Goal: Information Seeking & Learning: Learn about a topic

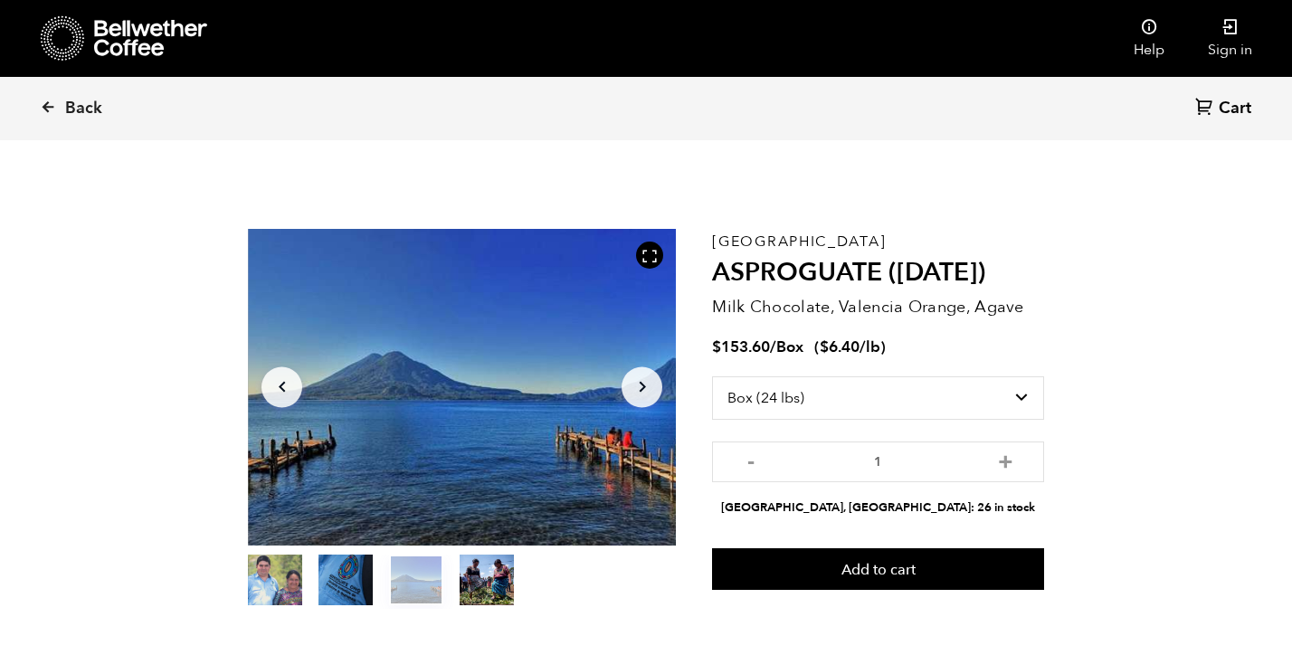
select select "box"
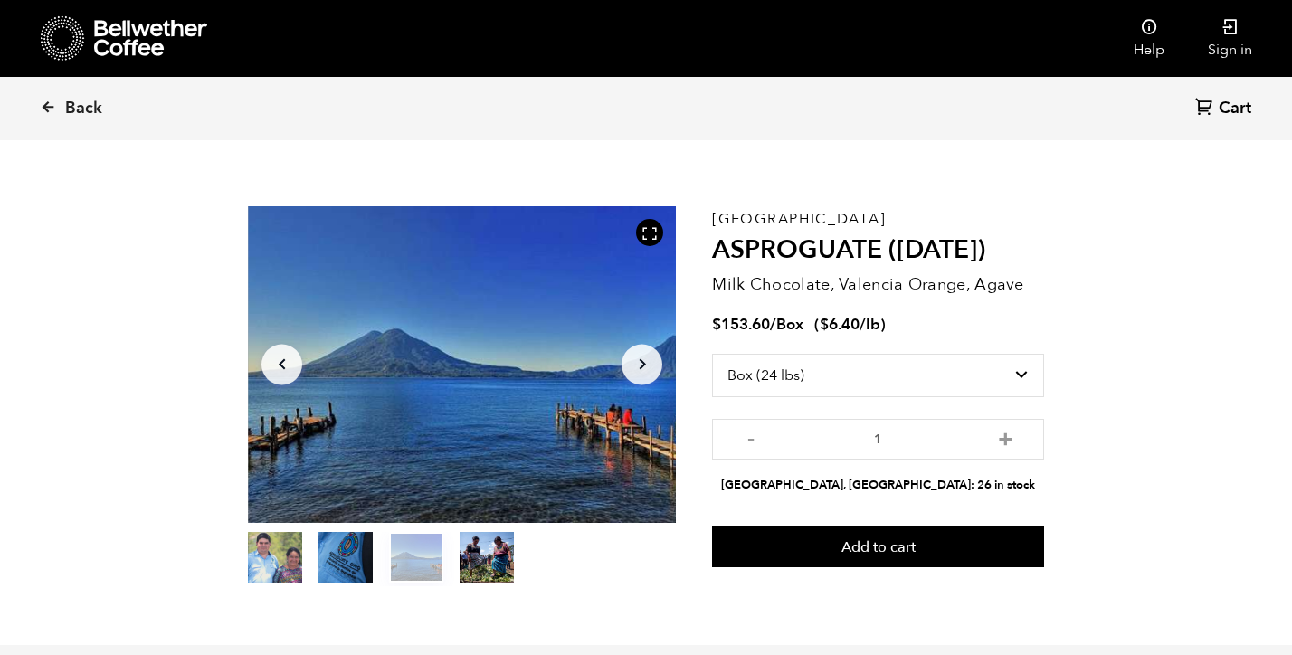
scroll to position [24, 0]
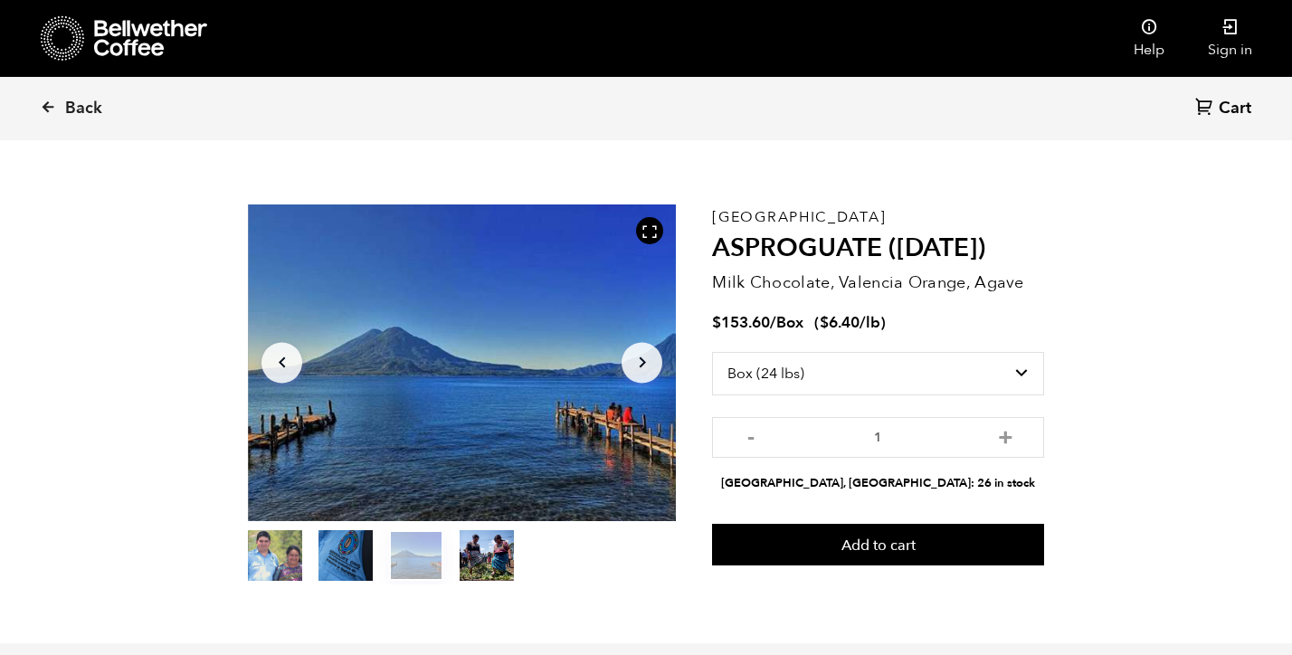
click at [484, 553] on button "item 3" at bounding box center [487, 559] width 54 height 51
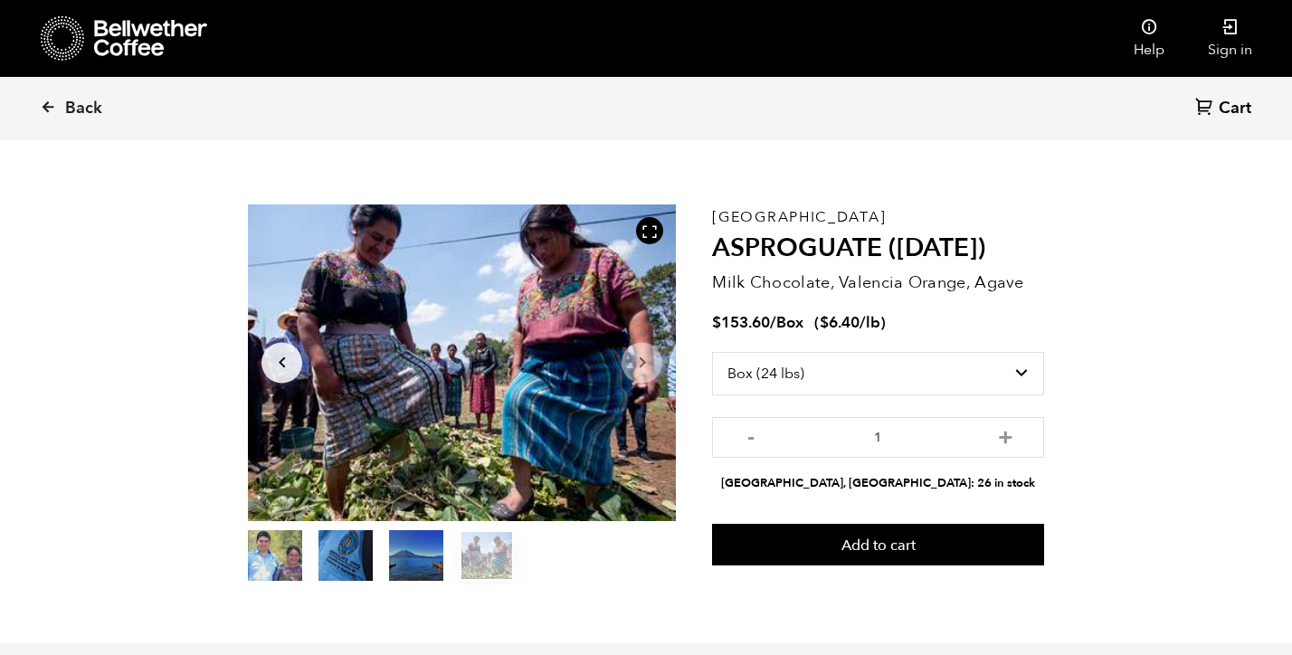
click at [423, 572] on button "item 2" at bounding box center [416, 559] width 54 height 51
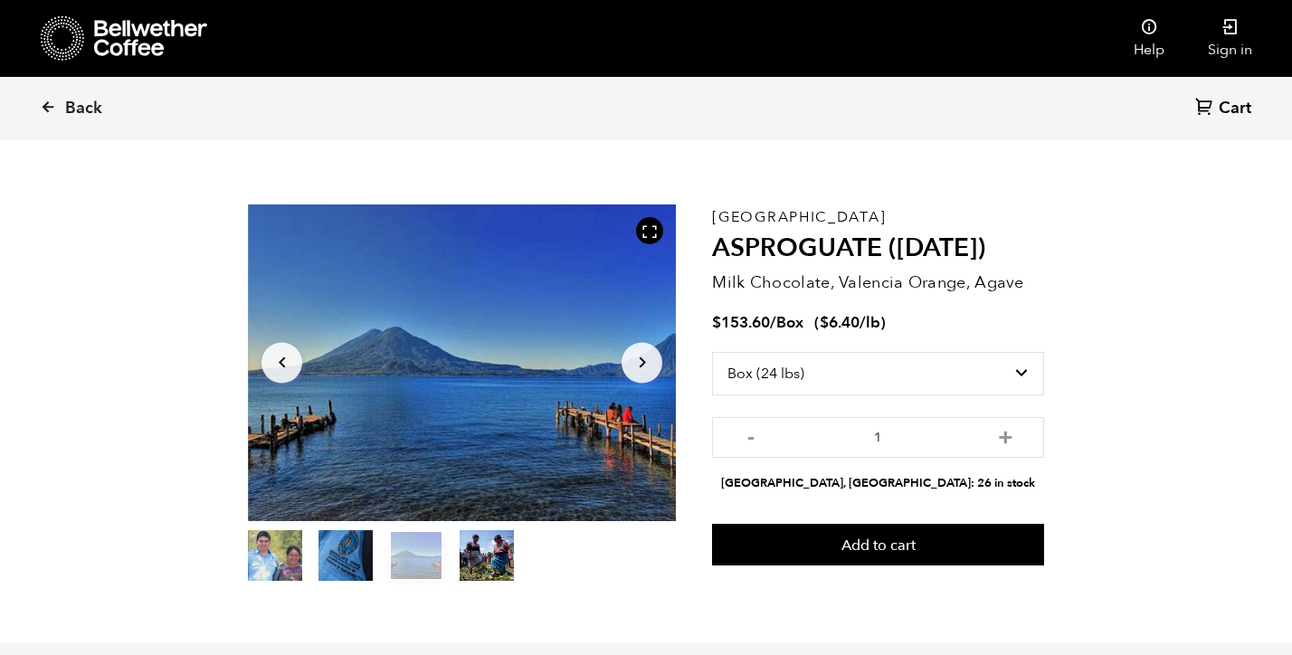
click at [346, 578] on button "item 1" at bounding box center [345, 559] width 54 height 51
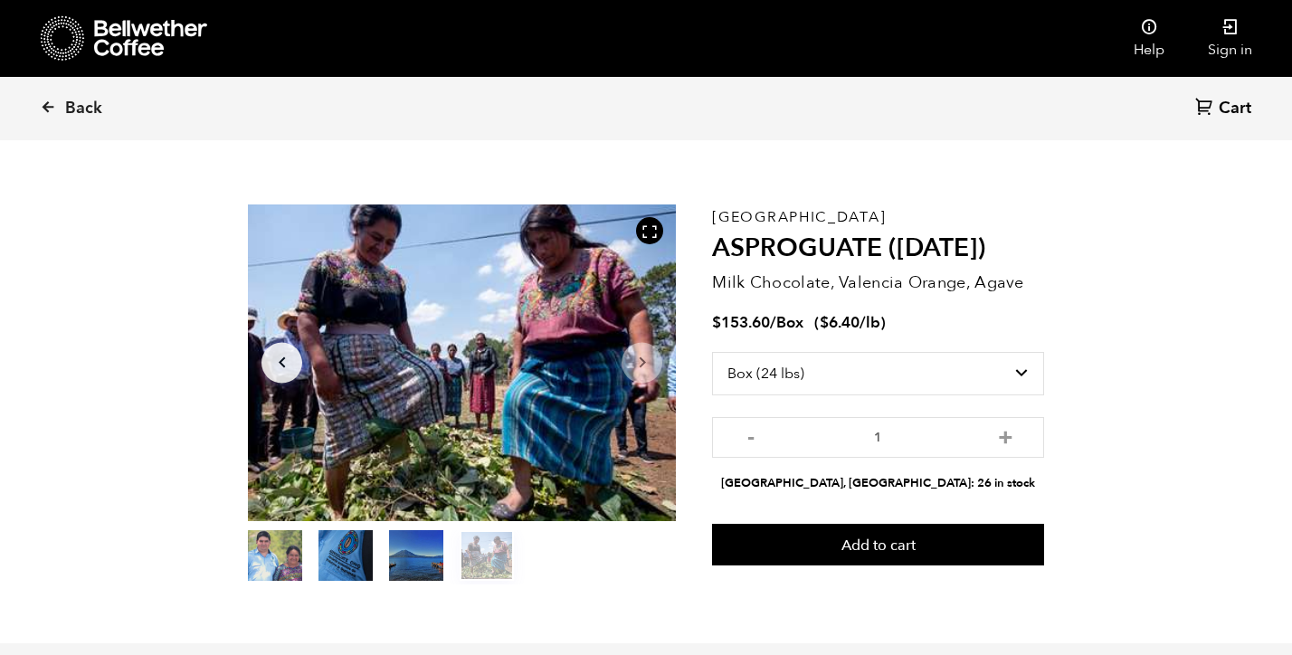
click at [296, 569] on button "item 0" at bounding box center [275, 559] width 54 height 51
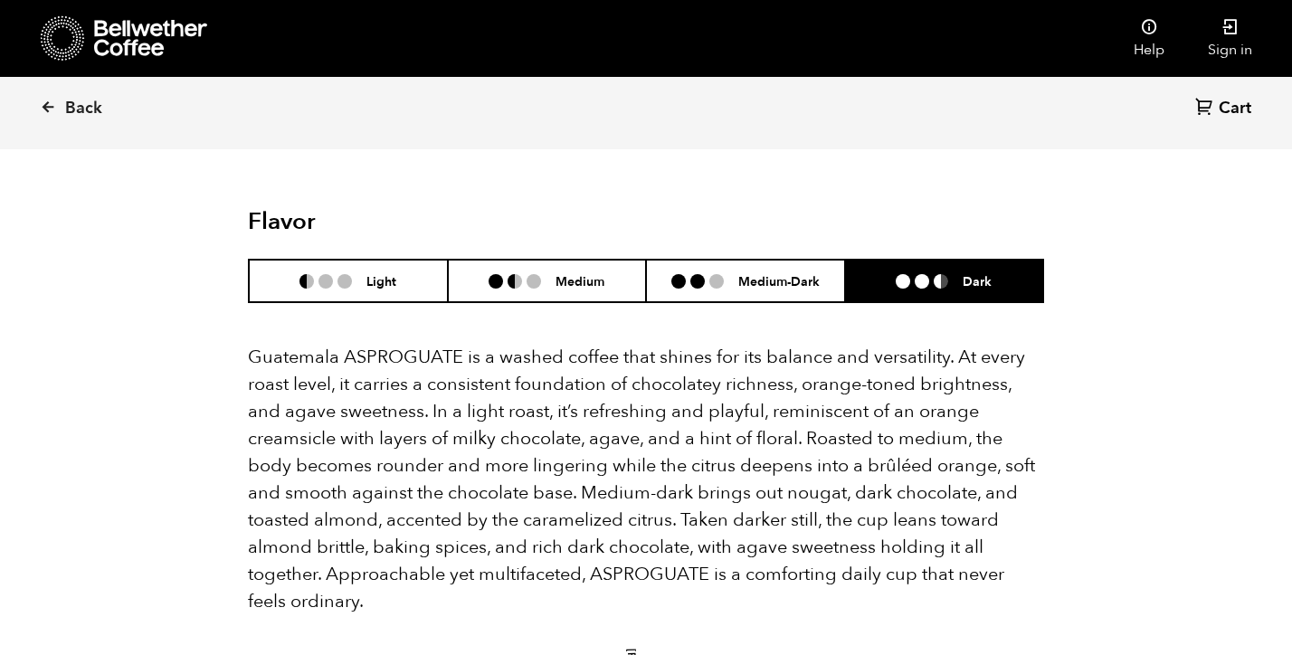
scroll to position [1100, 0]
click at [911, 273] on ul at bounding box center [929, 280] width 67 height 14
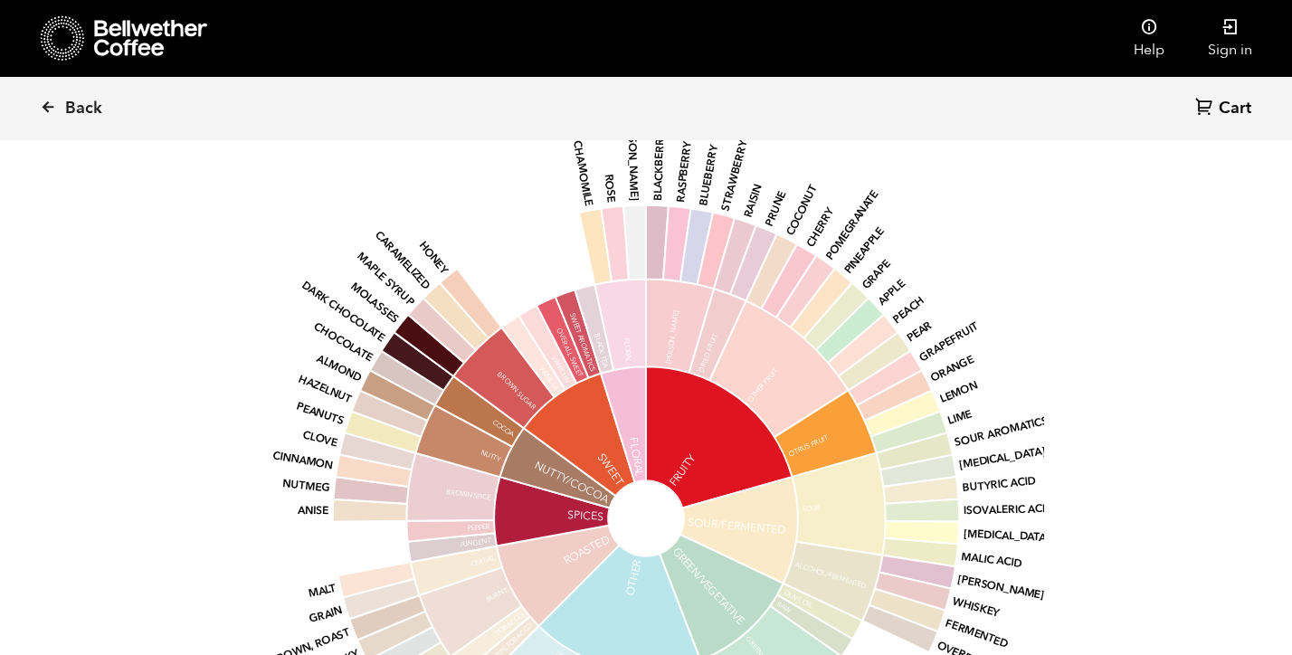
scroll to position [1644, 0]
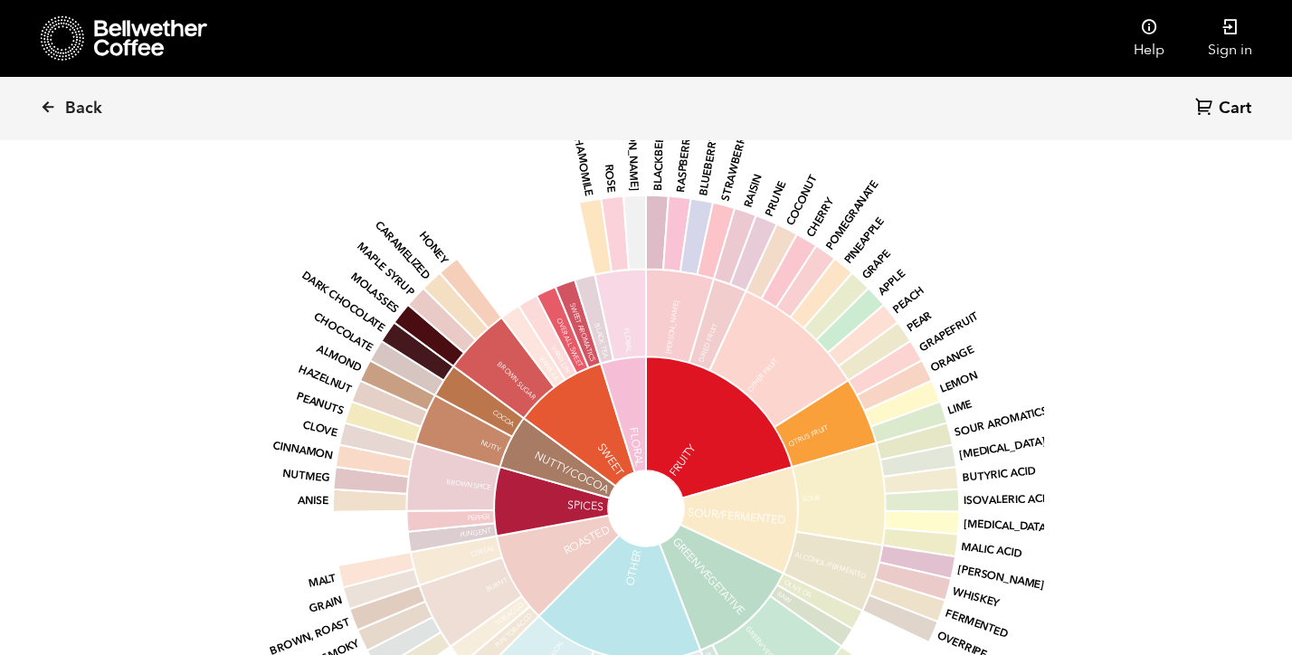
click at [529, 527] on icon at bounding box center [558, 566] width 123 height 100
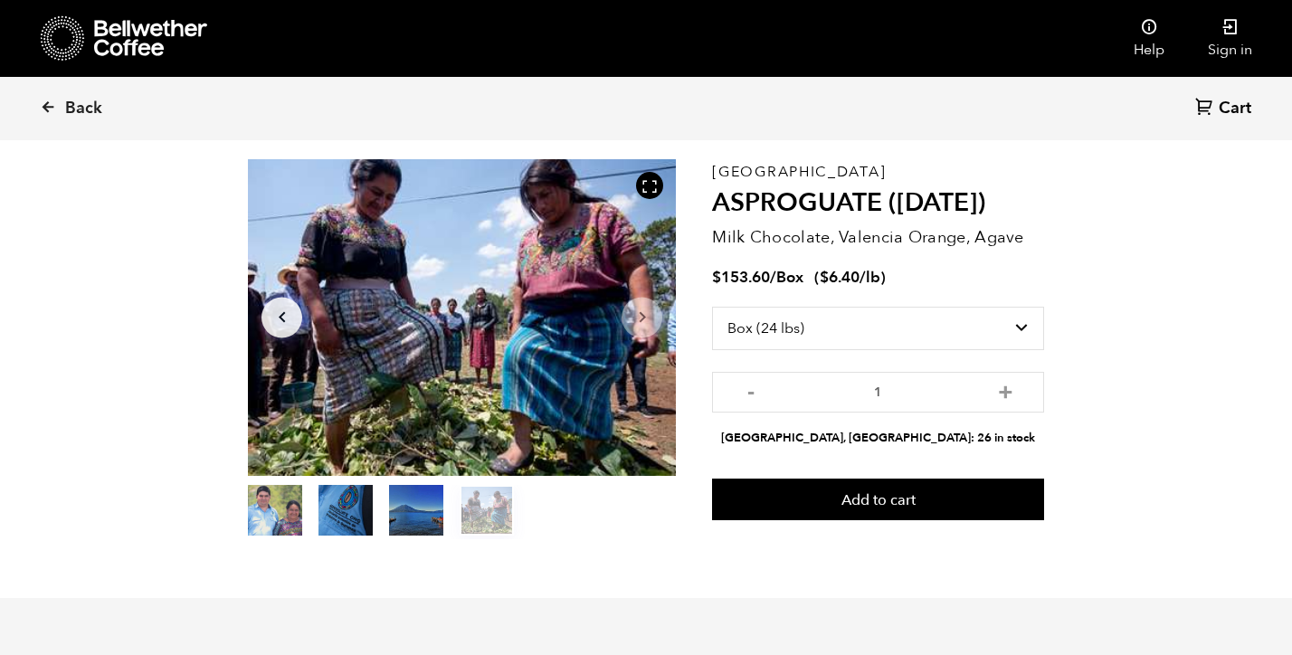
scroll to position [0, 0]
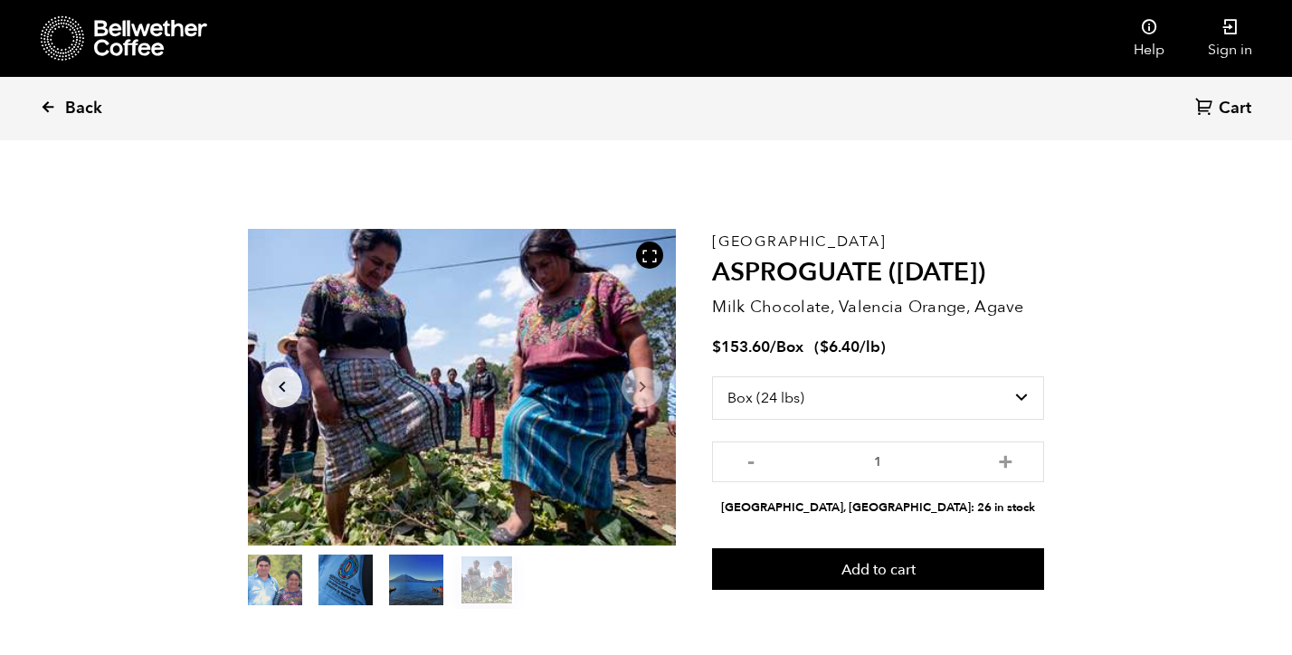
click at [88, 95] on link "Back" at bounding box center [96, 109] width 112 height 62
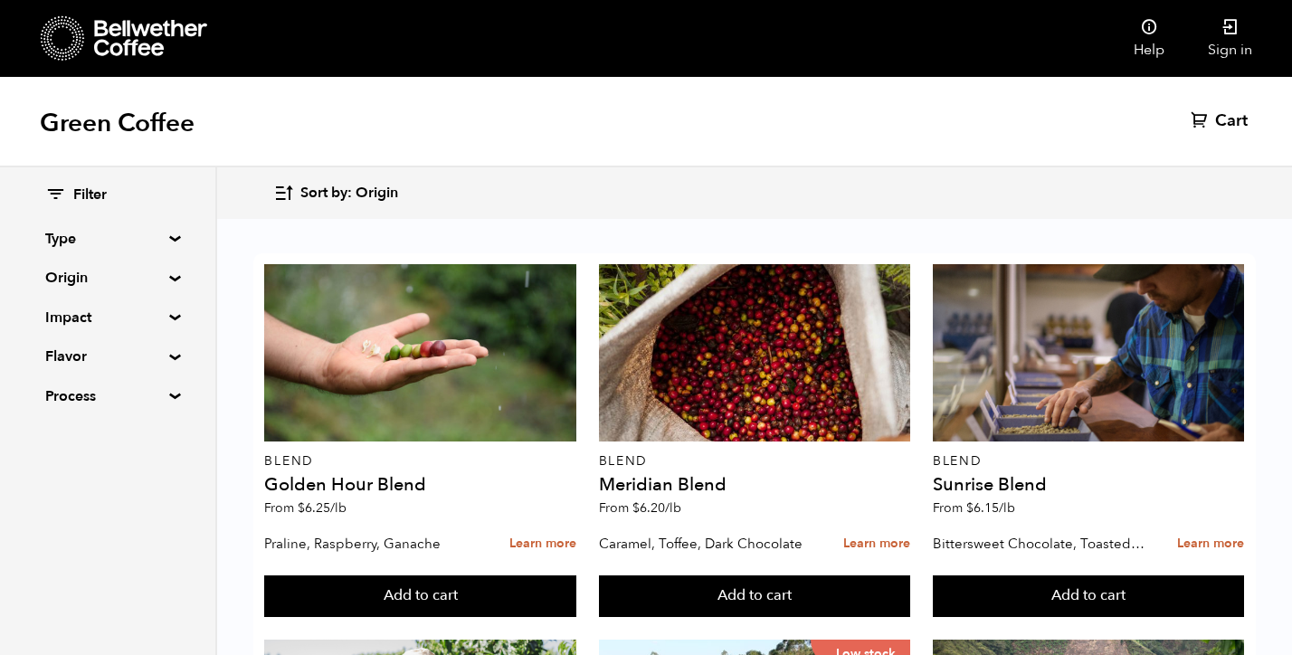
click at [73, 323] on summary "Impact" at bounding box center [107, 318] width 125 height 22
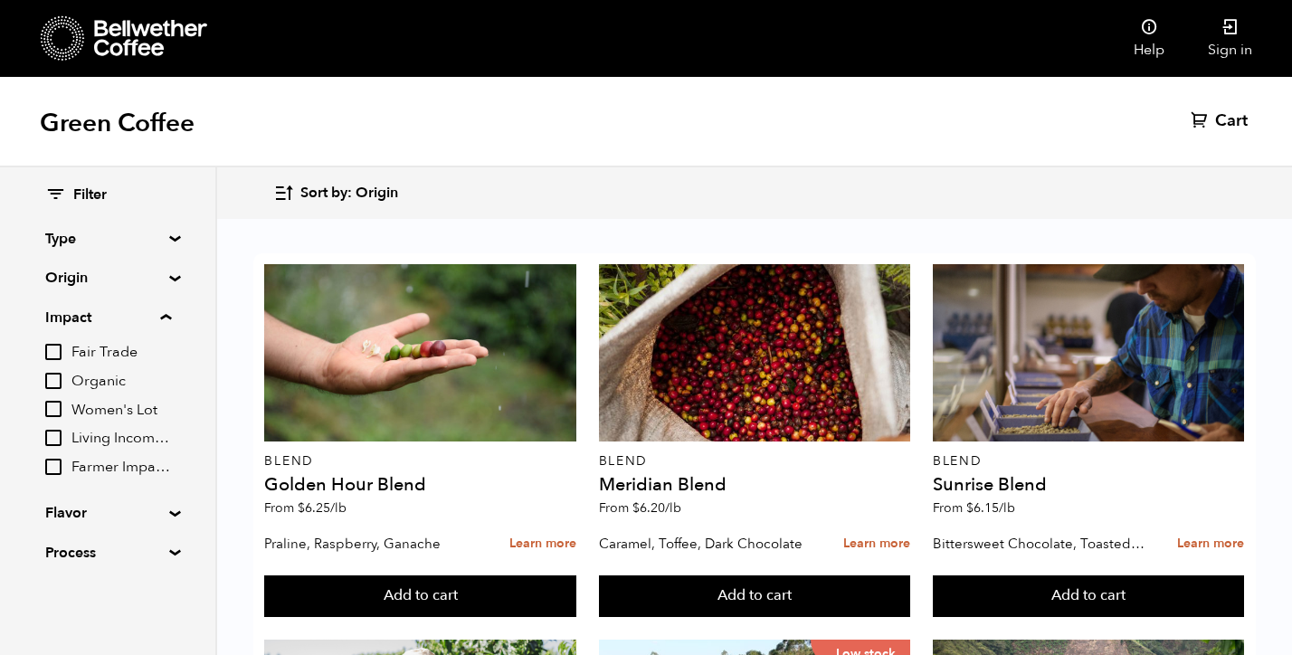
click at [56, 379] on input "Organic" at bounding box center [53, 381] width 16 height 16
checkbox input "true"
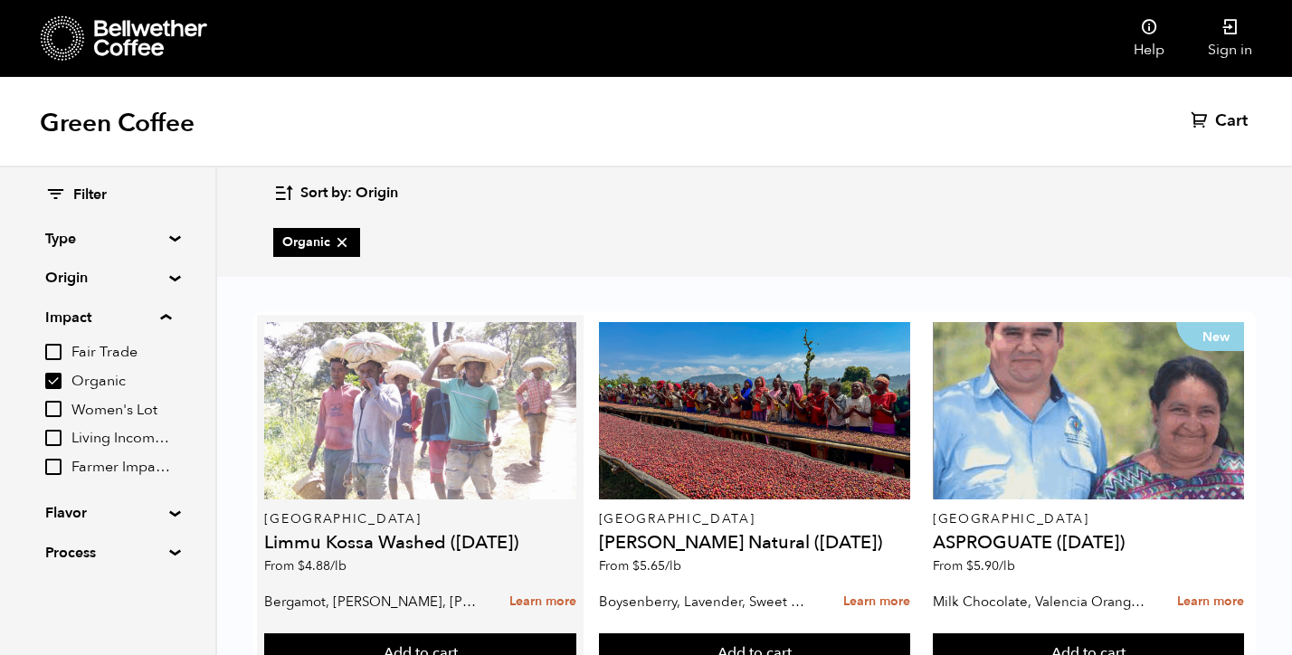
scroll to position [400, 0]
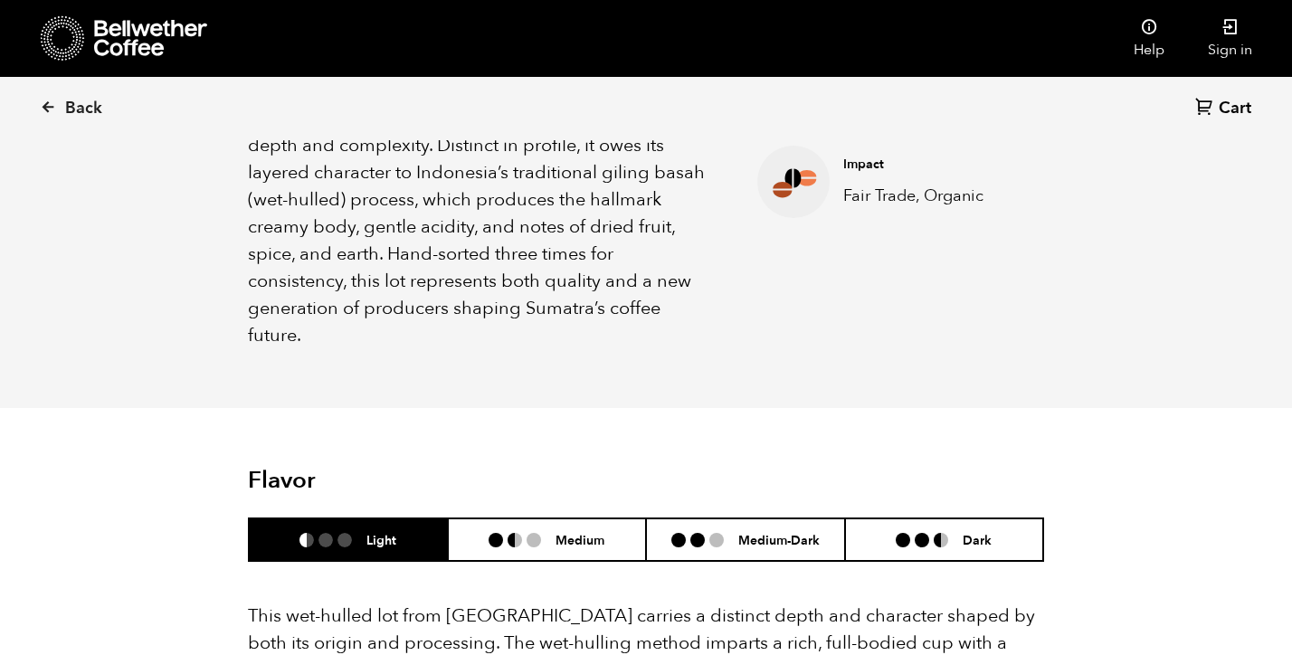
scroll to position [923, 0]
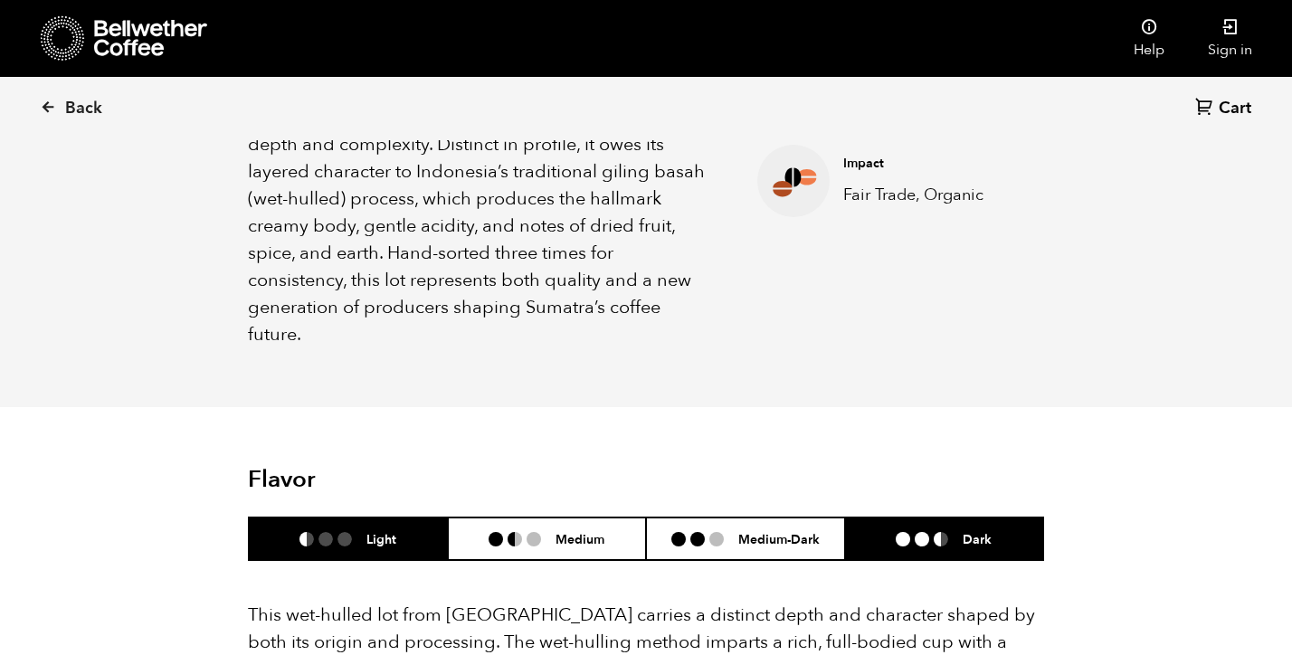
click at [893, 517] on li "Dark" at bounding box center [944, 538] width 199 height 43
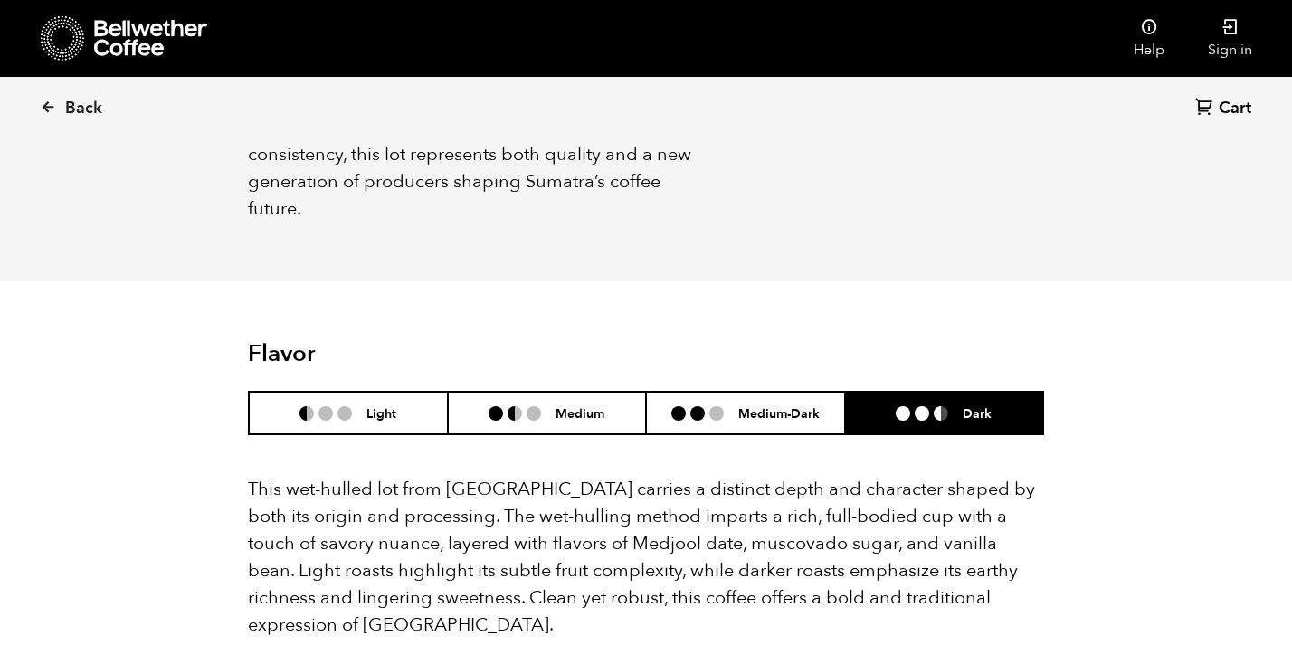
scroll to position [1069, 0]
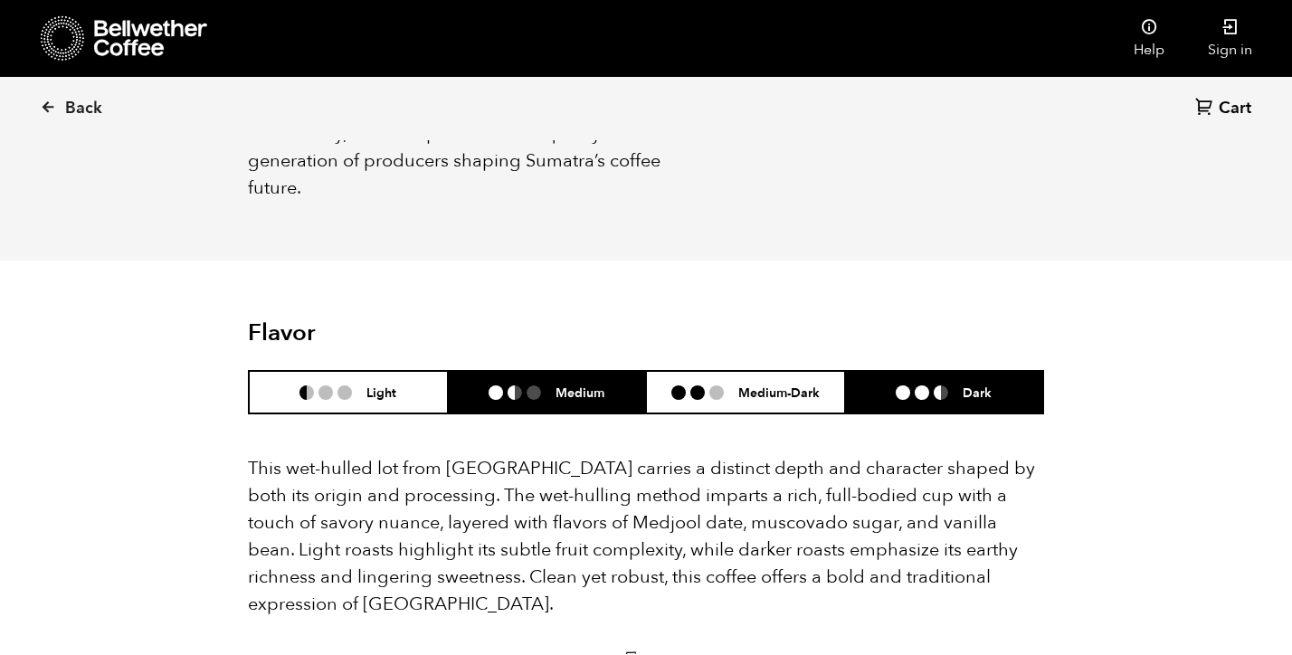
click at [575, 376] on li "Medium" at bounding box center [547, 392] width 199 height 43
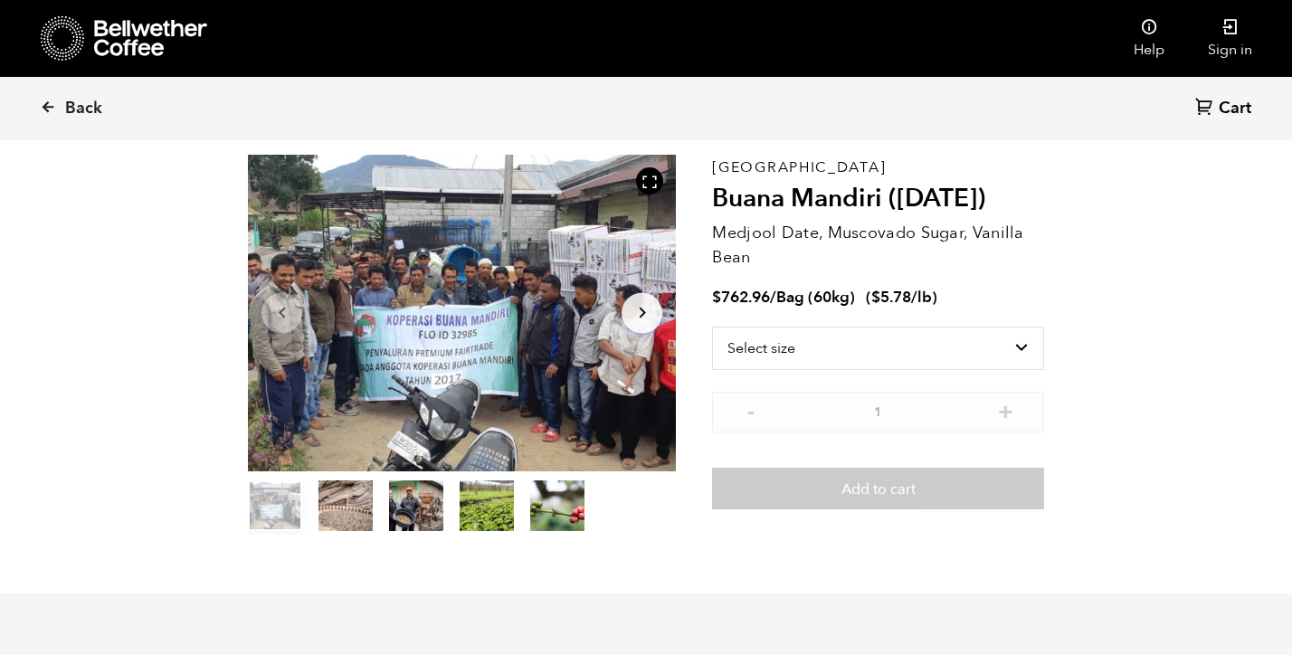
scroll to position [0, 0]
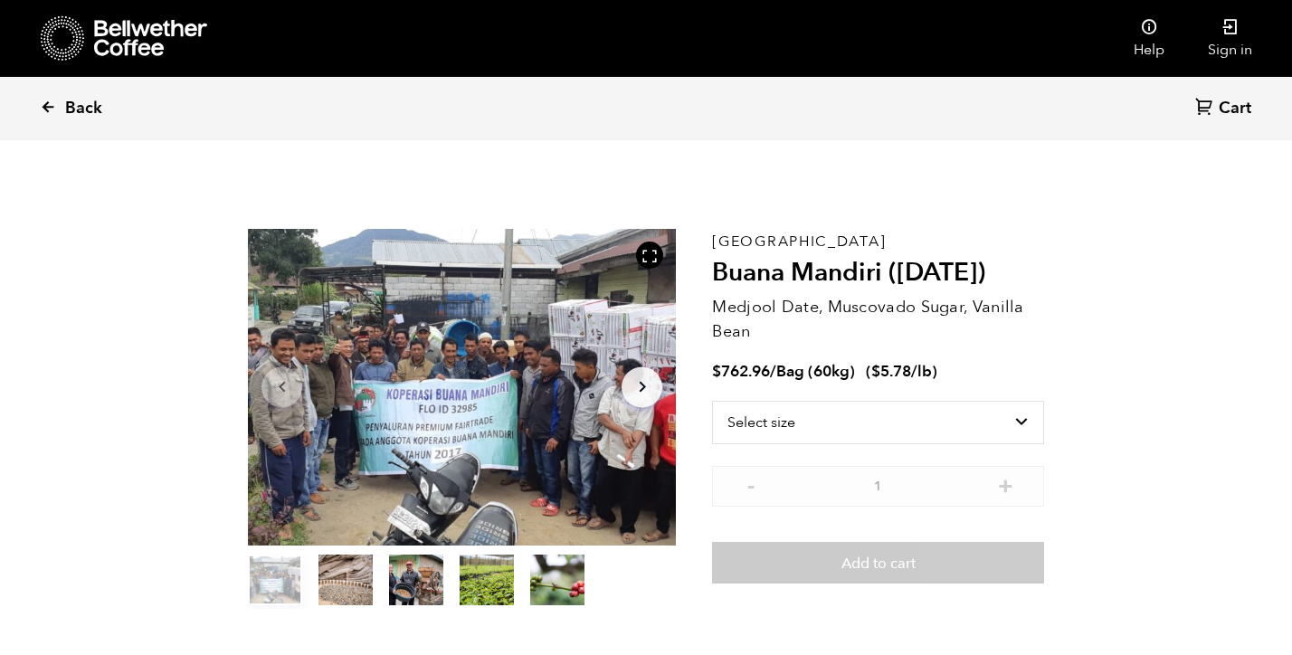
click at [88, 113] on span "Back" at bounding box center [83, 109] width 37 height 22
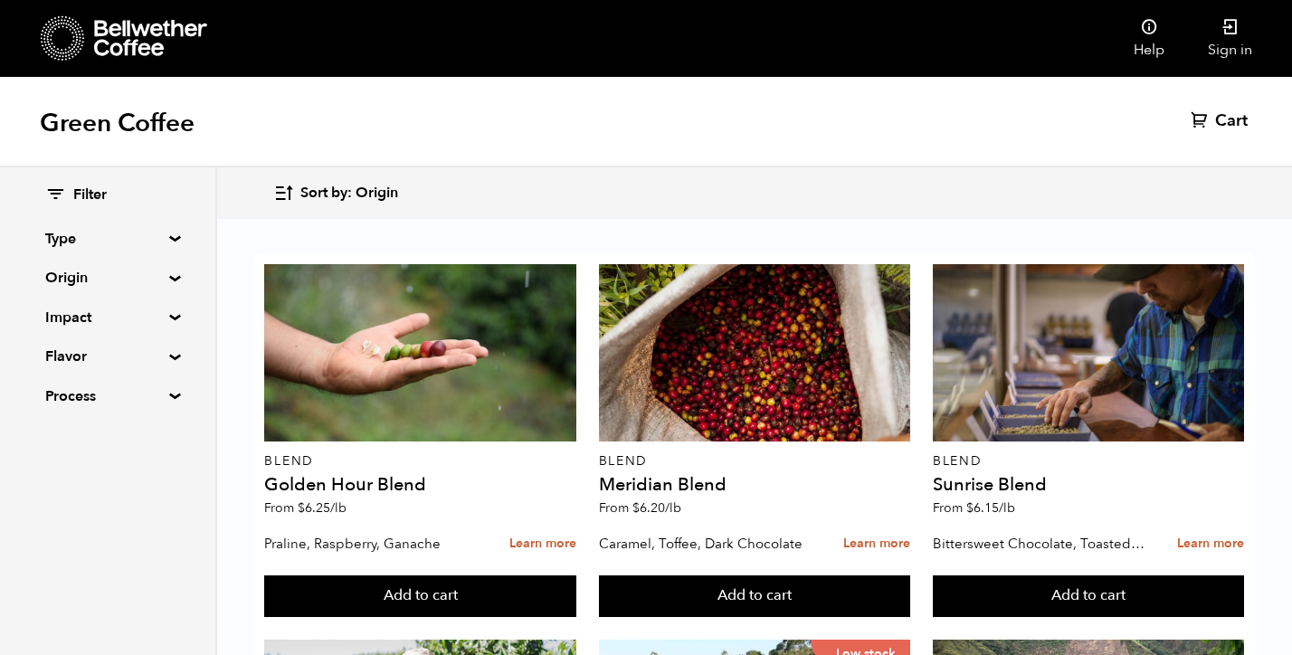
scroll to position [1028, 0]
click at [102, 355] on summary "Flavor" at bounding box center [107, 357] width 125 height 22
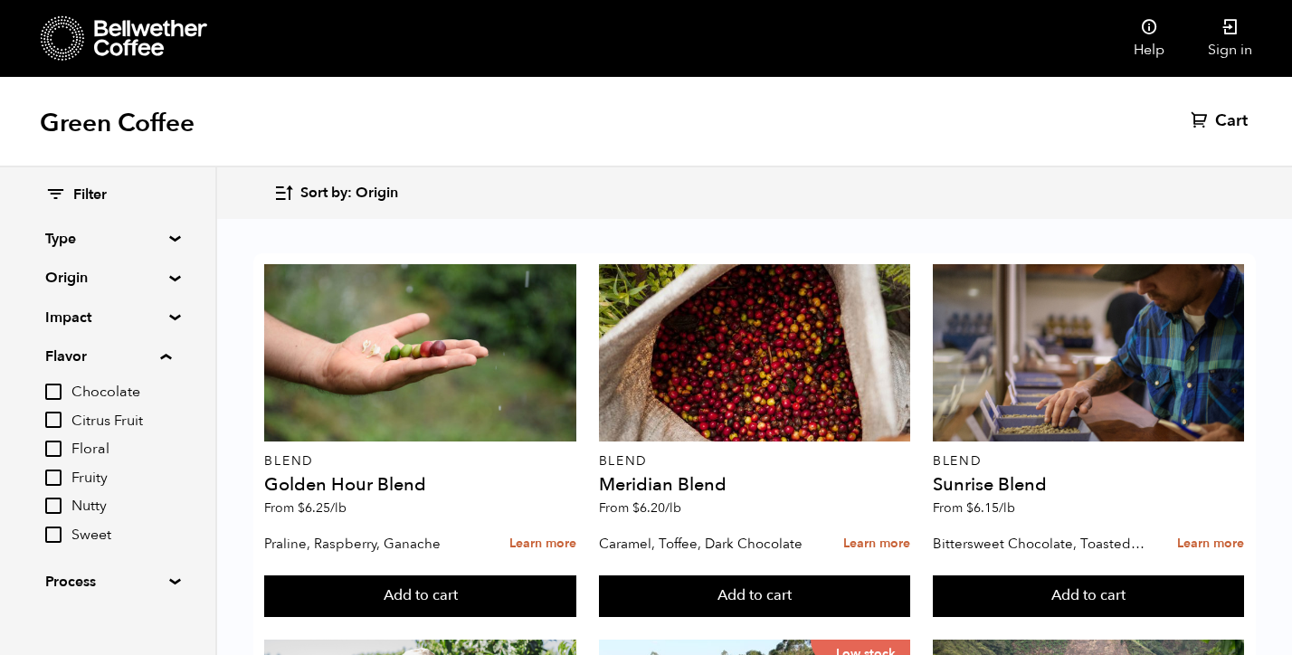
click at [53, 314] on summary "Impact" at bounding box center [107, 318] width 125 height 22
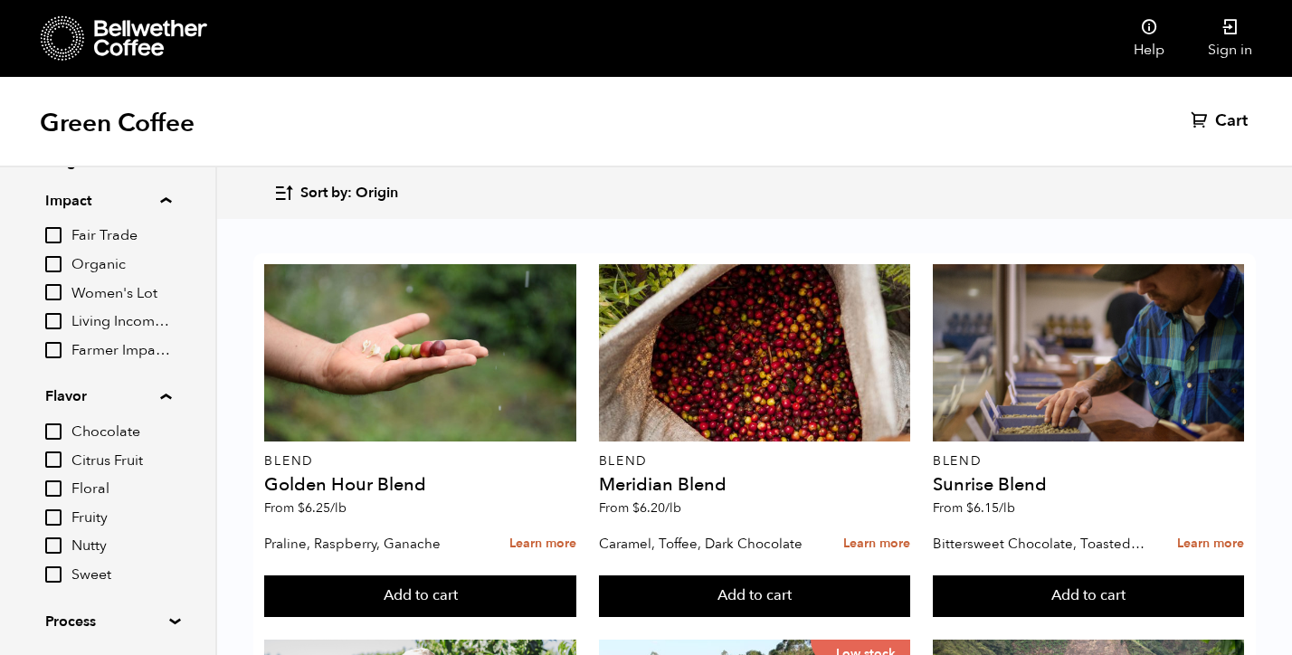
scroll to position [0, 0]
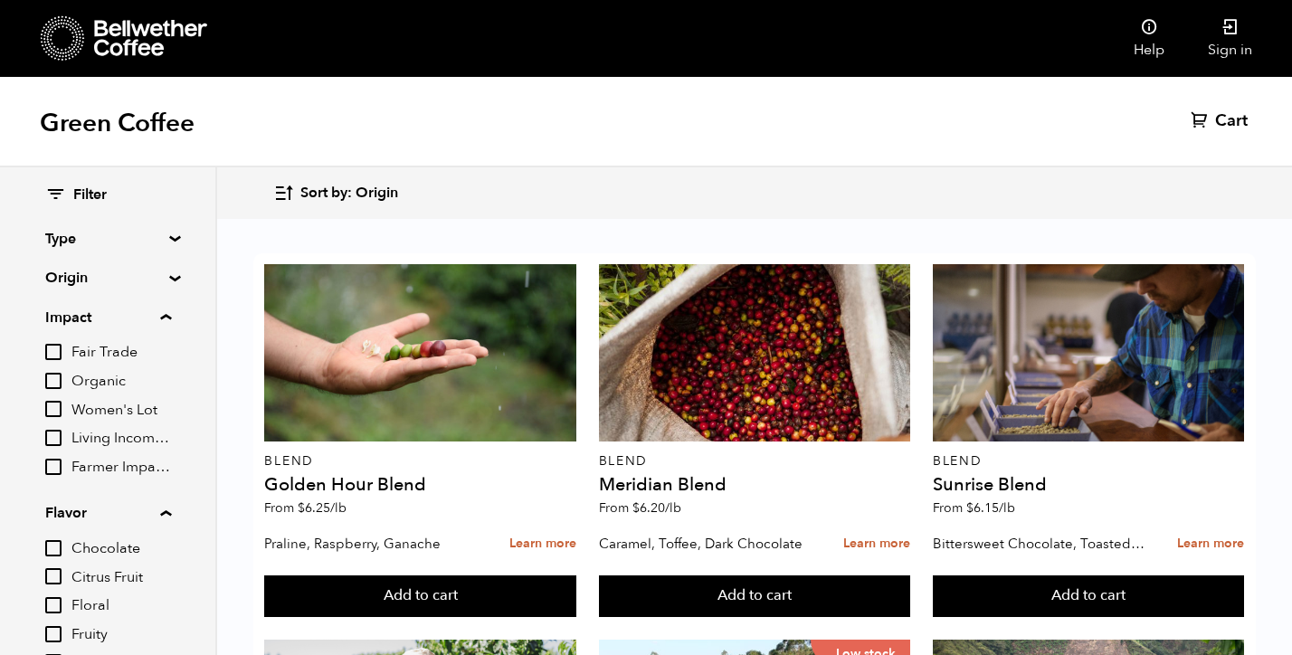
click at [59, 380] on input "Organic" at bounding box center [53, 381] width 16 height 16
checkbox input "true"
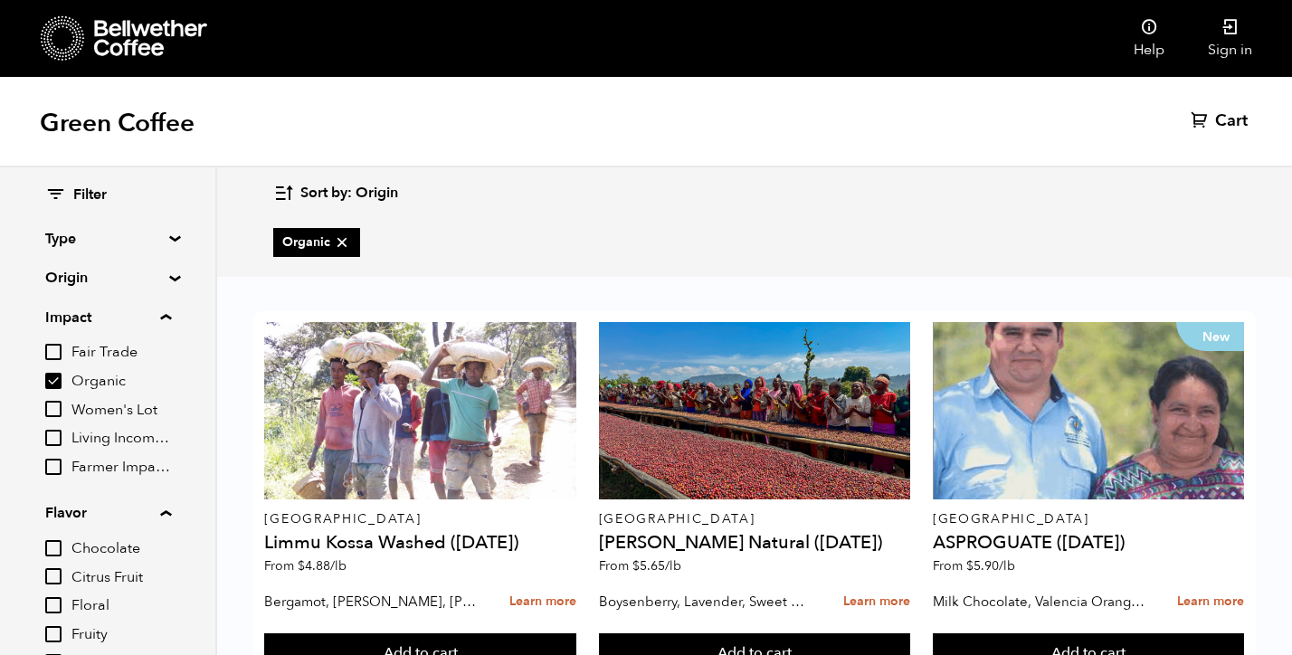
scroll to position [373, 0]
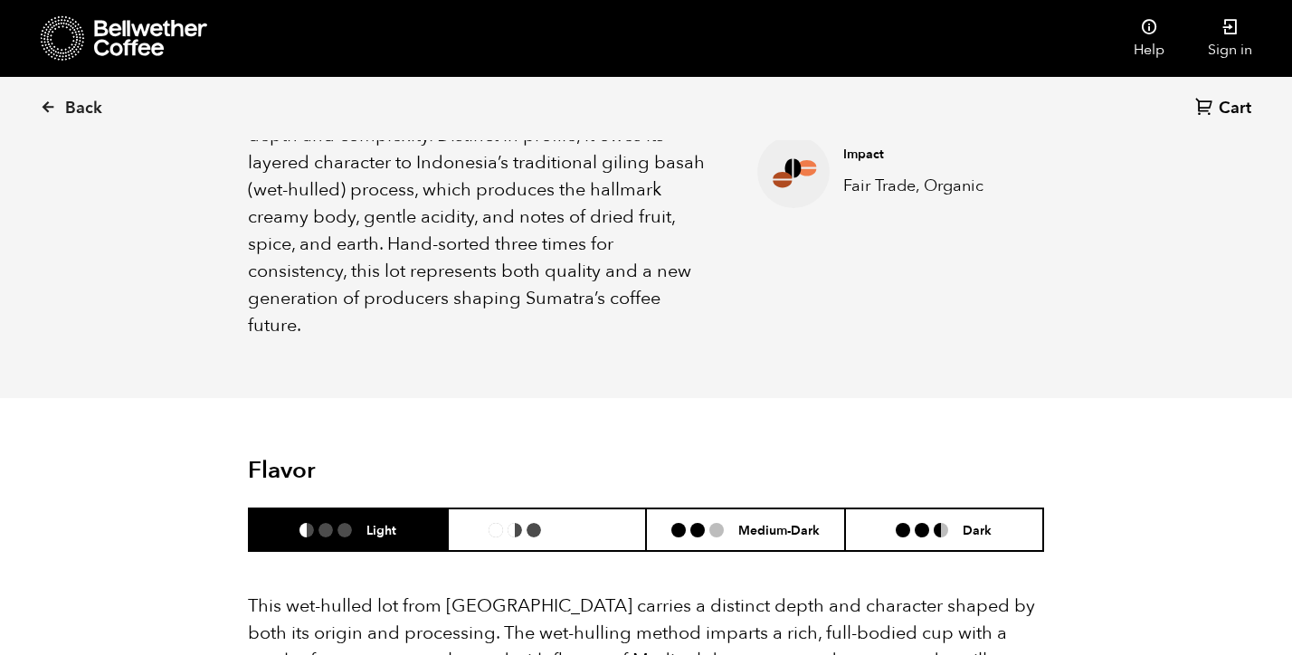
scroll to position [930, 0]
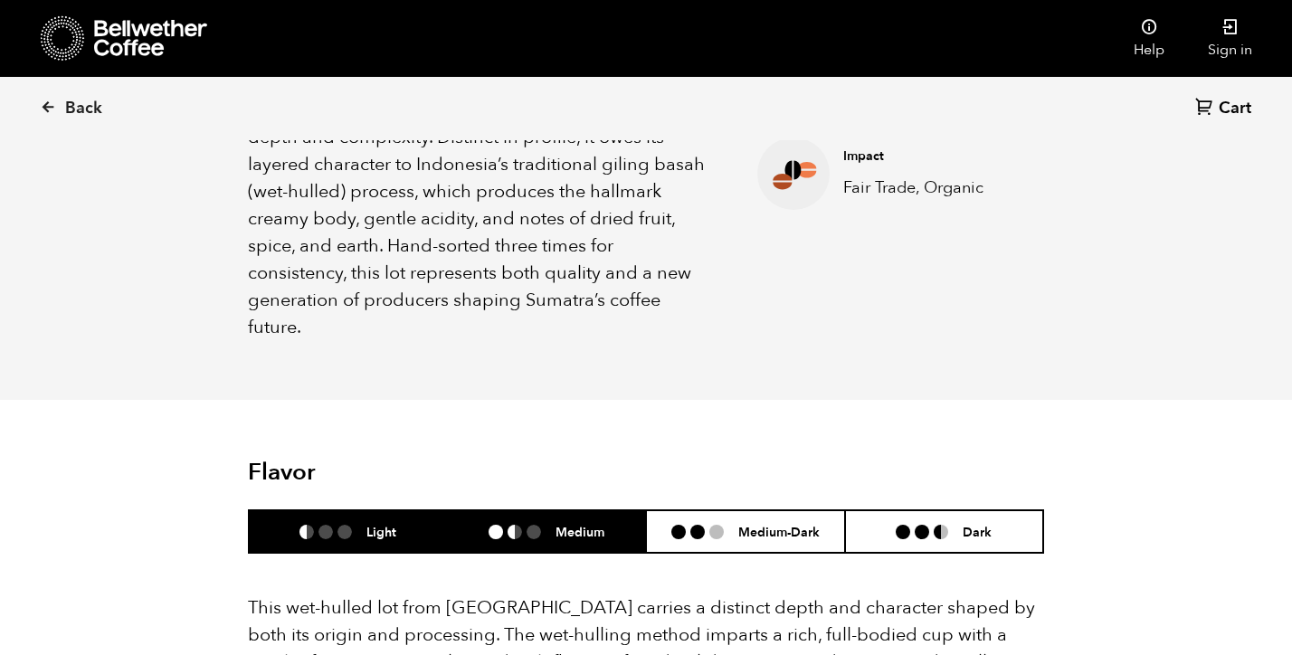
click at [542, 525] on ul at bounding box center [521, 532] width 67 height 14
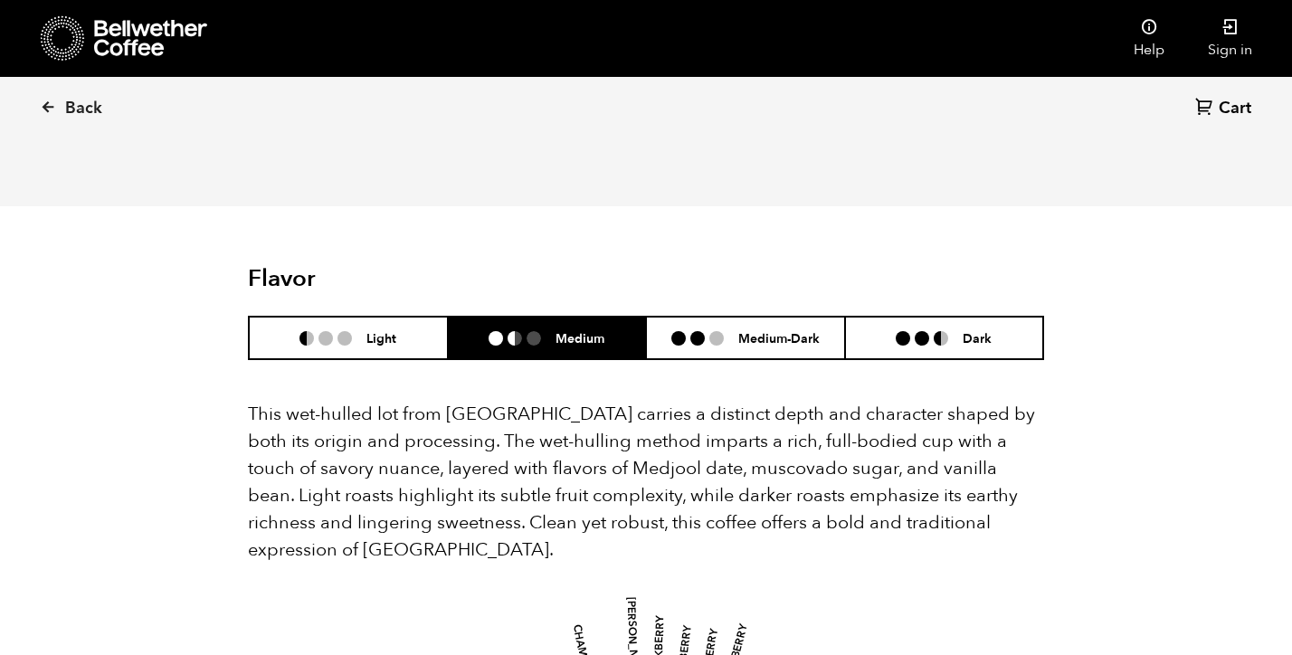
scroll to position [1093, 0]
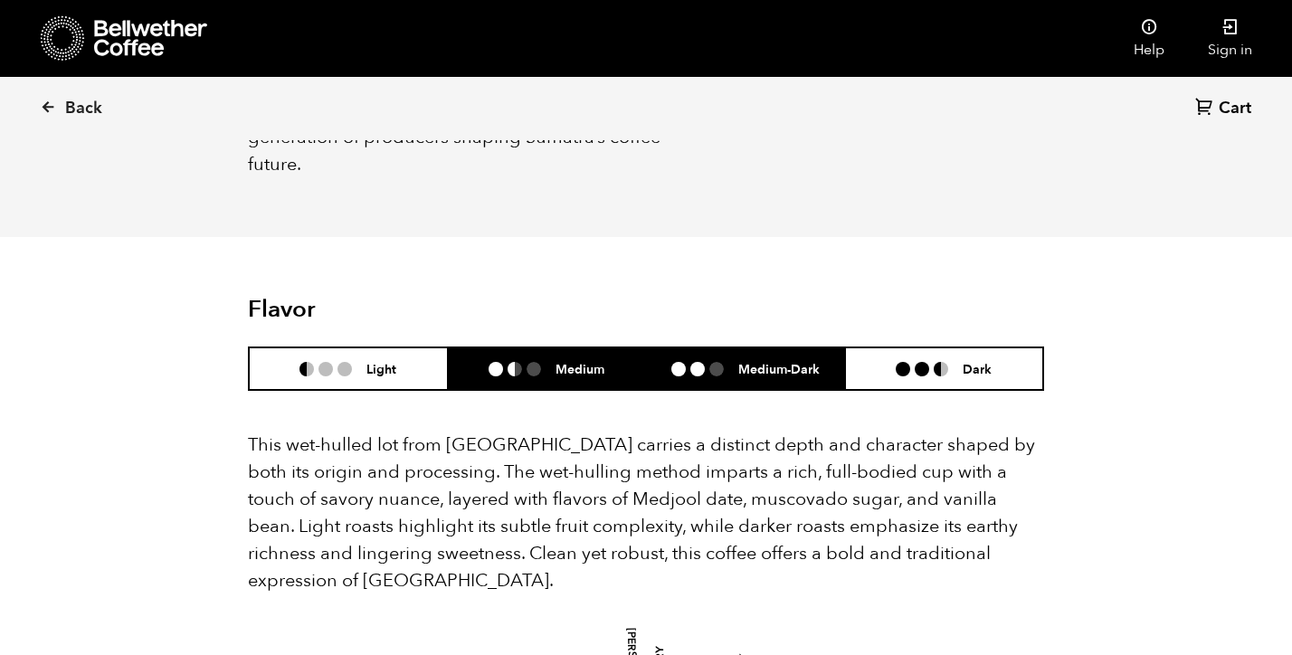
click at [800, 347] on li "Medium-Dark" at bounding box center [745, 368] width 199 height 43
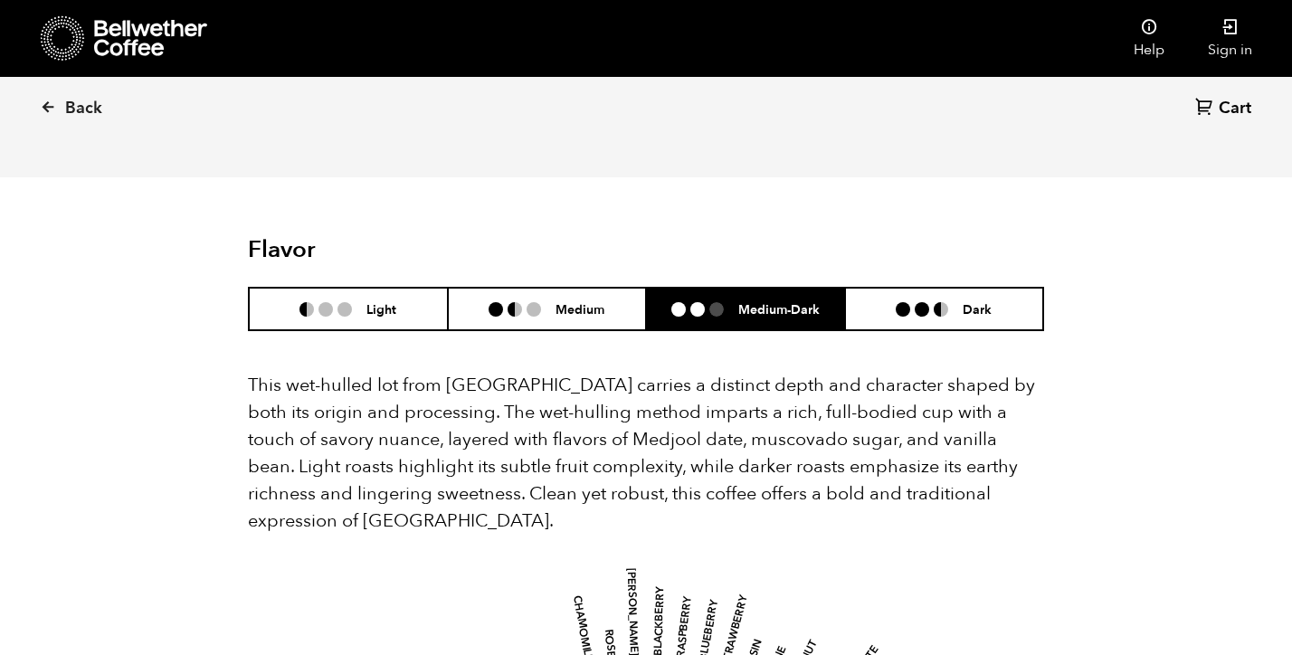
scroll to position [1149, 0]
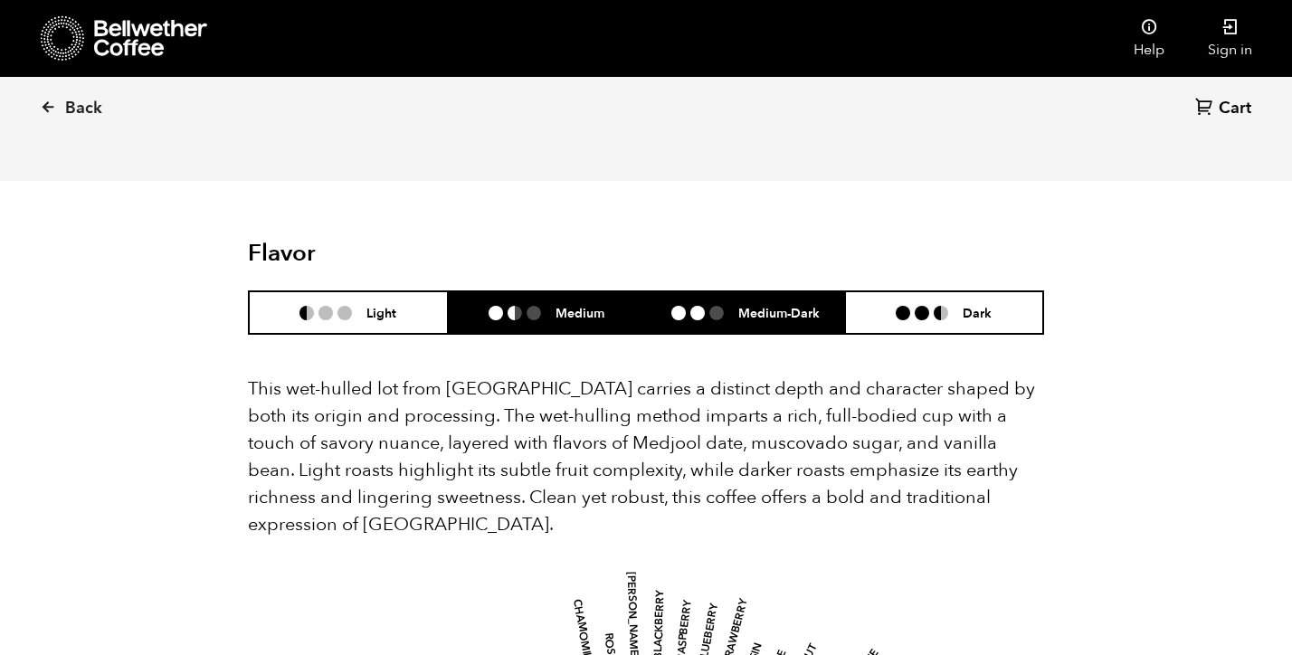
click at [519, 306] on ul at bounding box center [521, 313] width 67 height 14
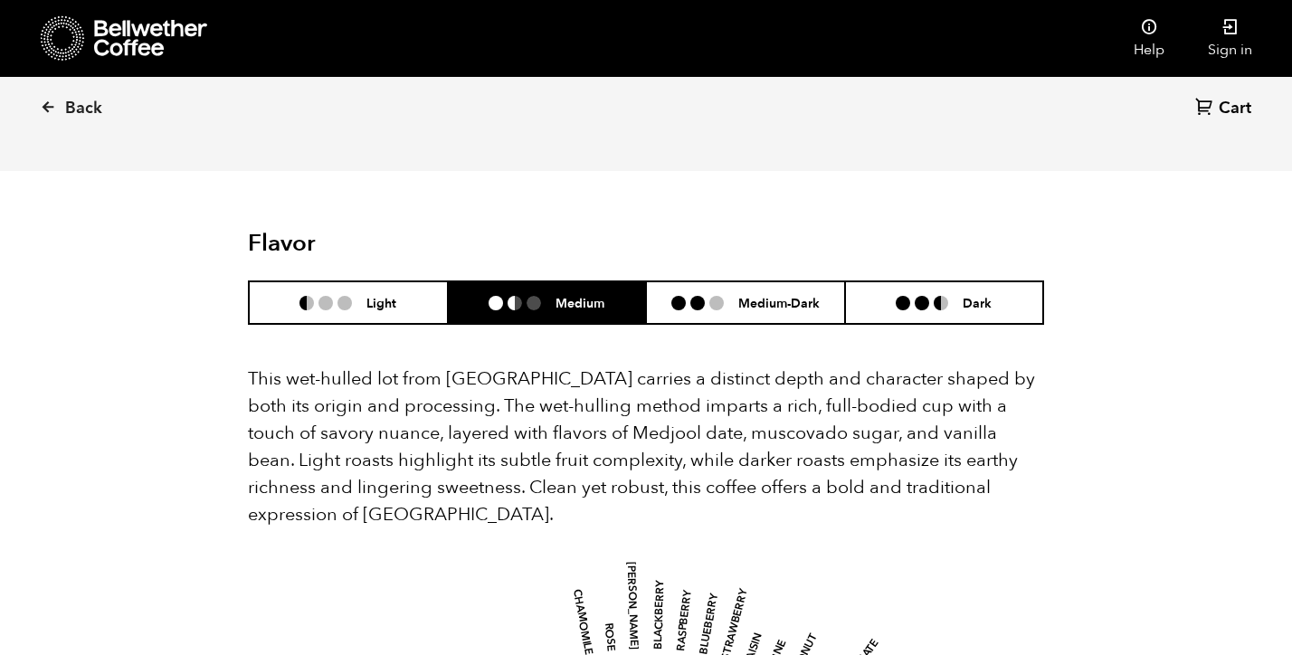
scroll to position [1157, 0]
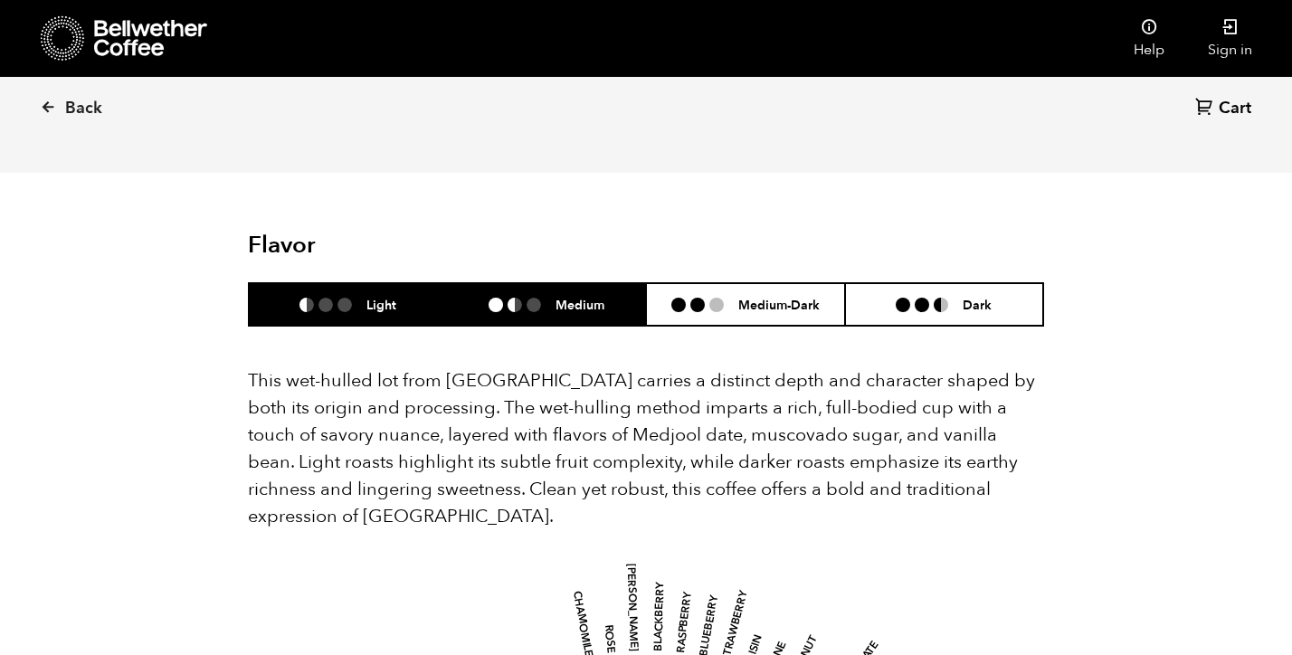
click at [359, 285] on li "Light" at bounding box center [348, 304] width 199 height 43
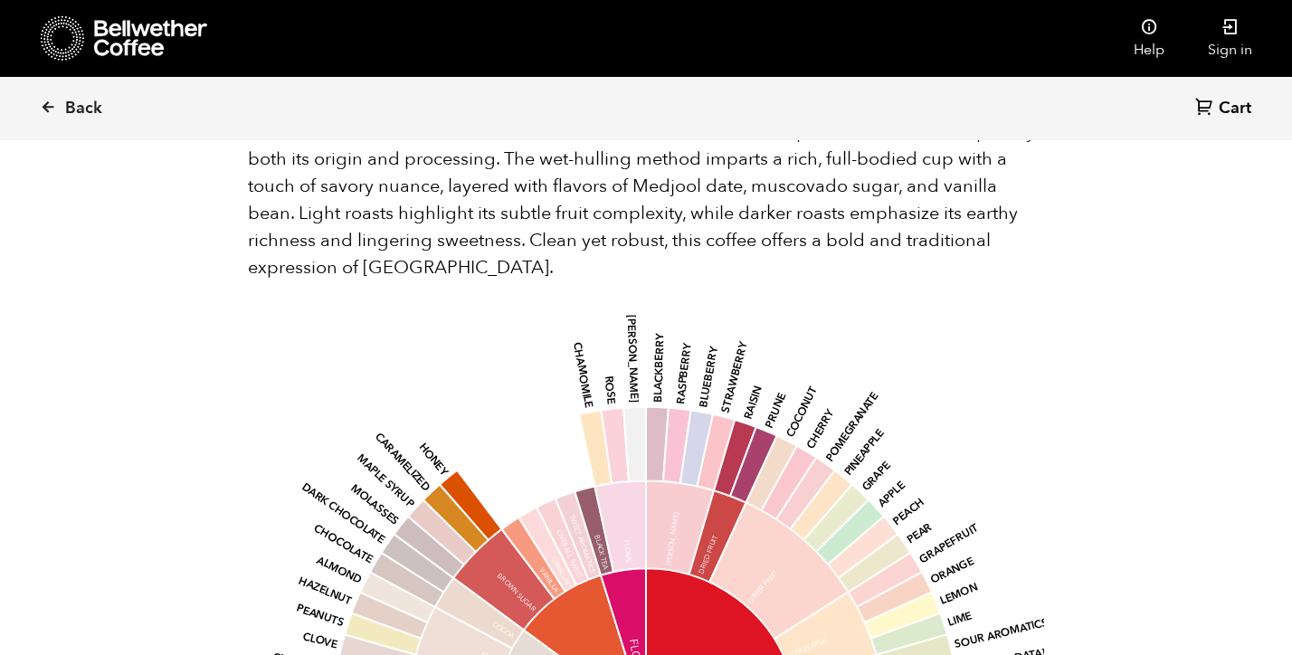
scroll to position [1388, 0]
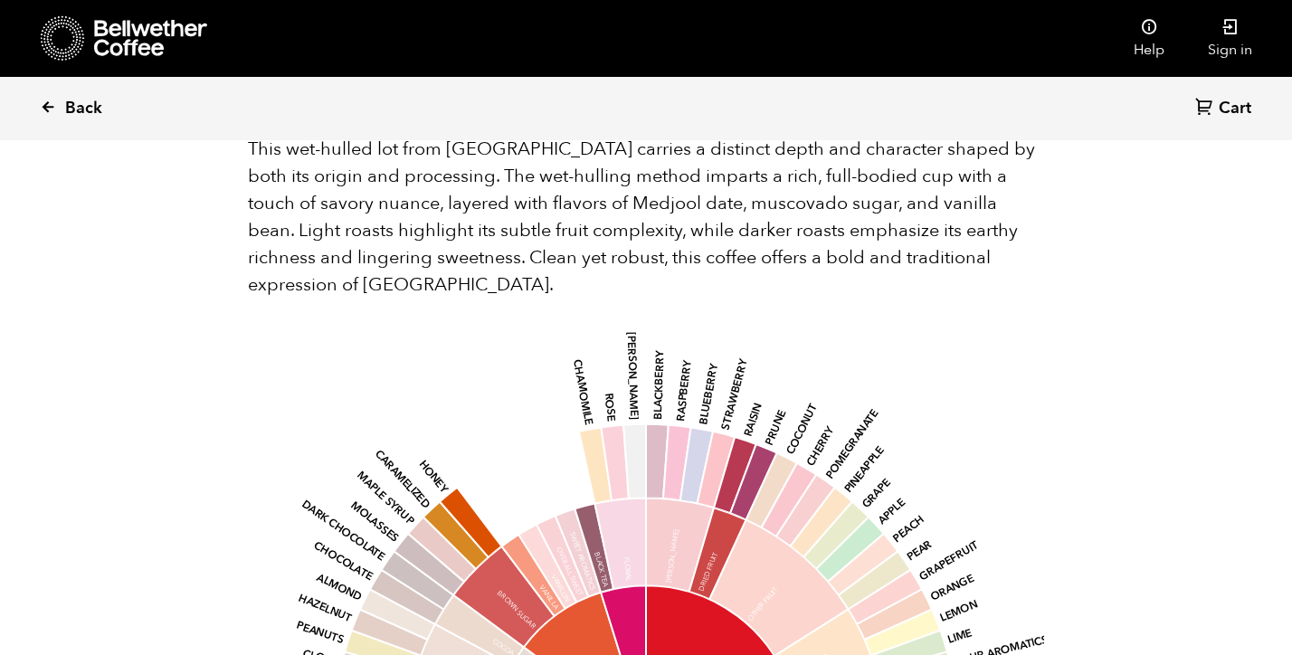
click at [69, 111] on span "Back" at bounding box center [83, 109] width 37 height 22
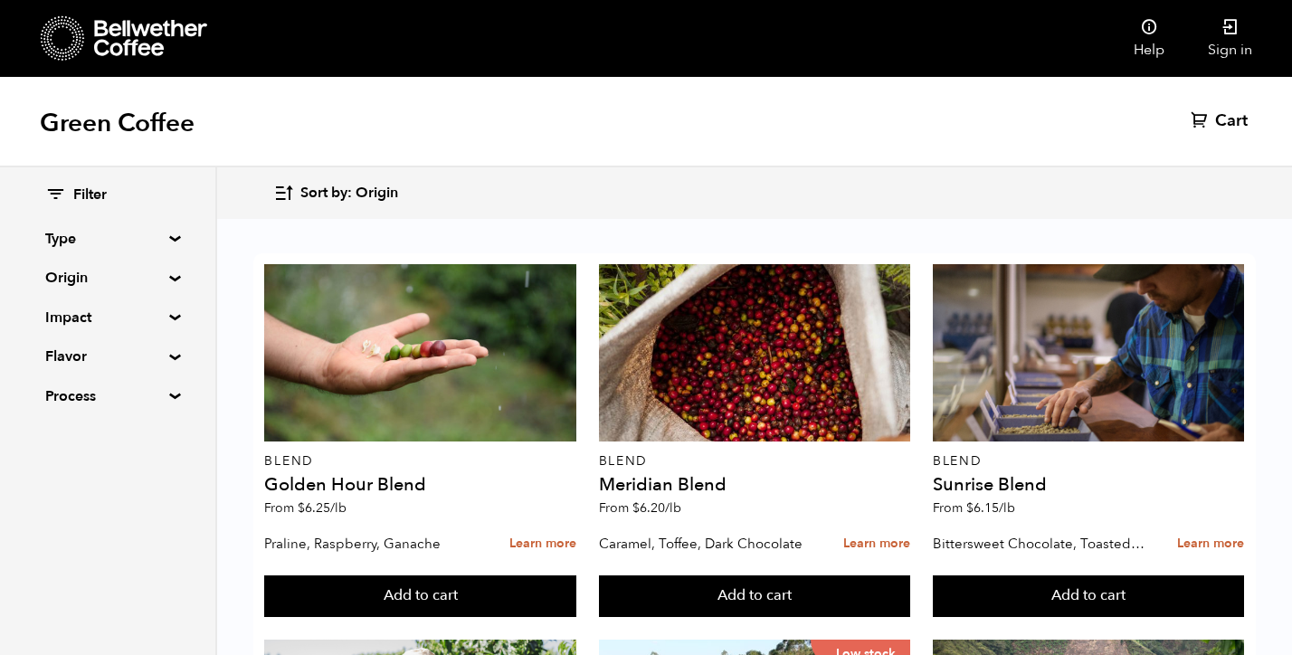
scroll to position [1213, 0]
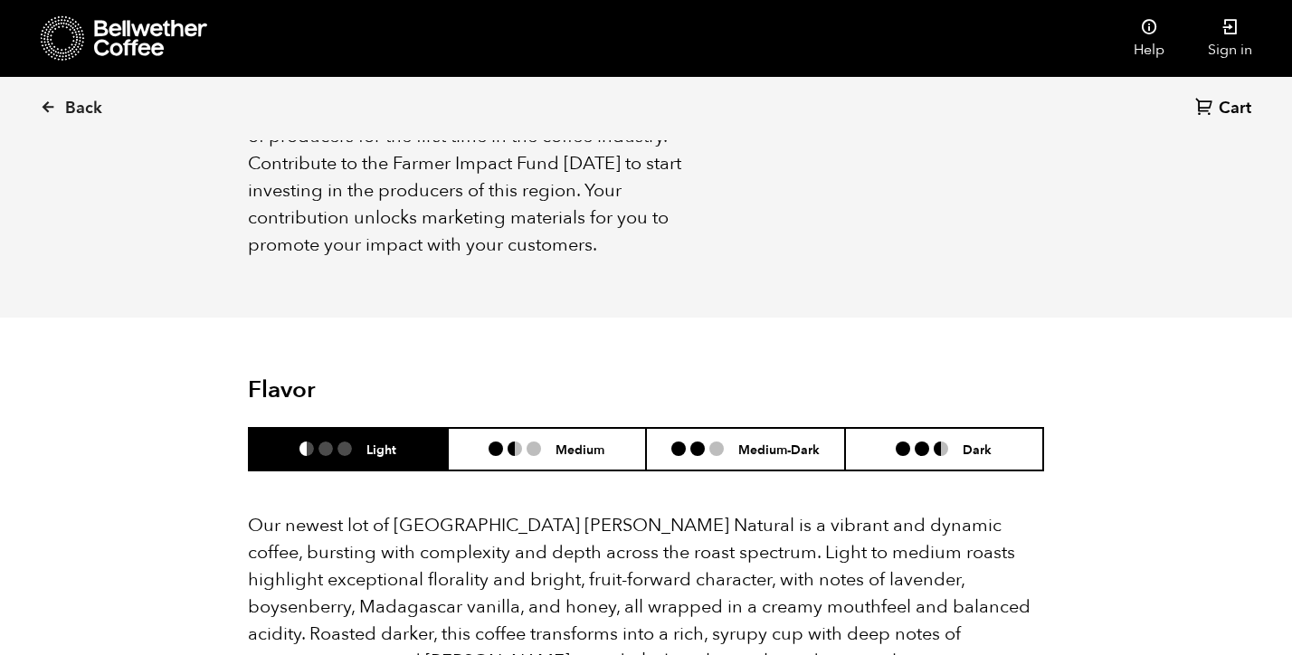
scroll to position [1580, 0]
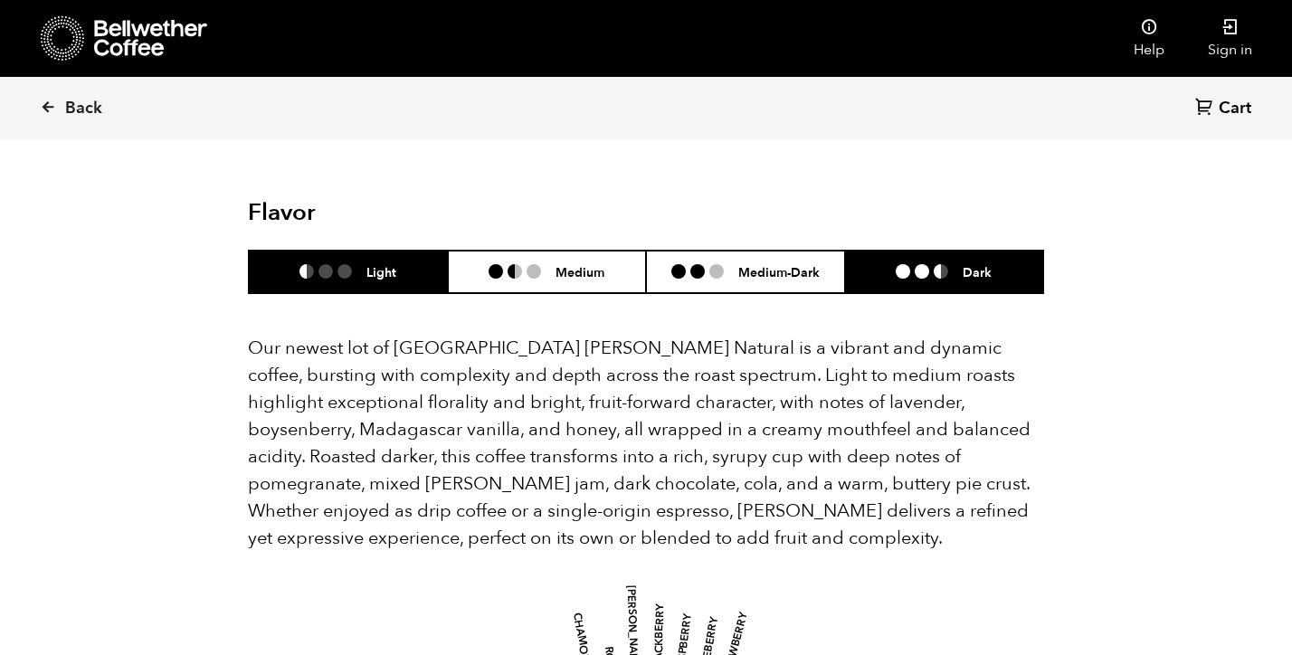
click at [937, 251] on li "Dark" at bounding box center [944, 272] width 199 height 43
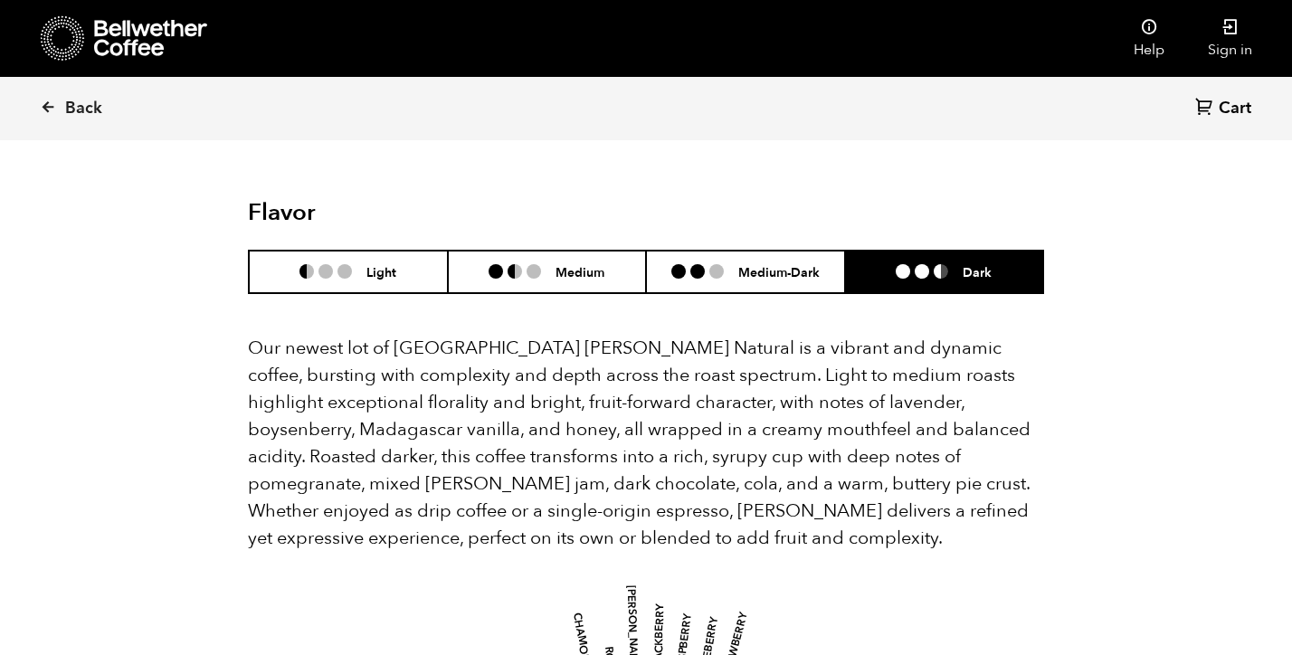
click at [937, 264] on li at bounding box center [940, 271] width 14 height 14
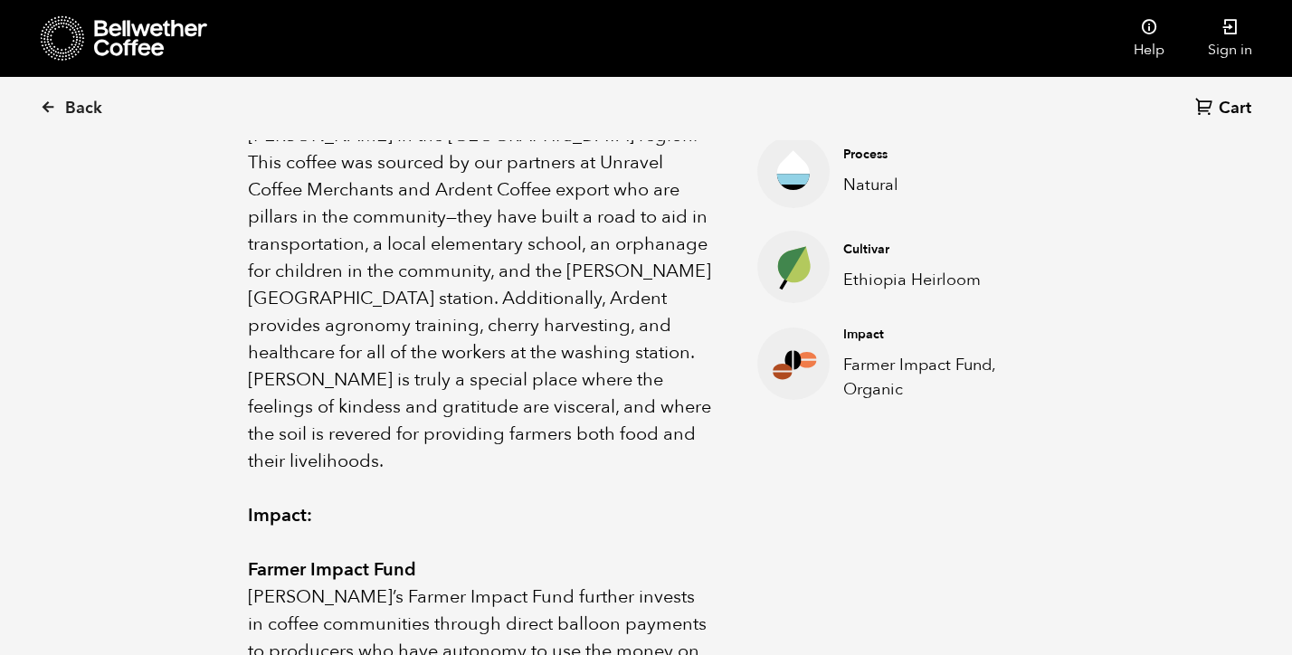
scroll to position [728, 0]
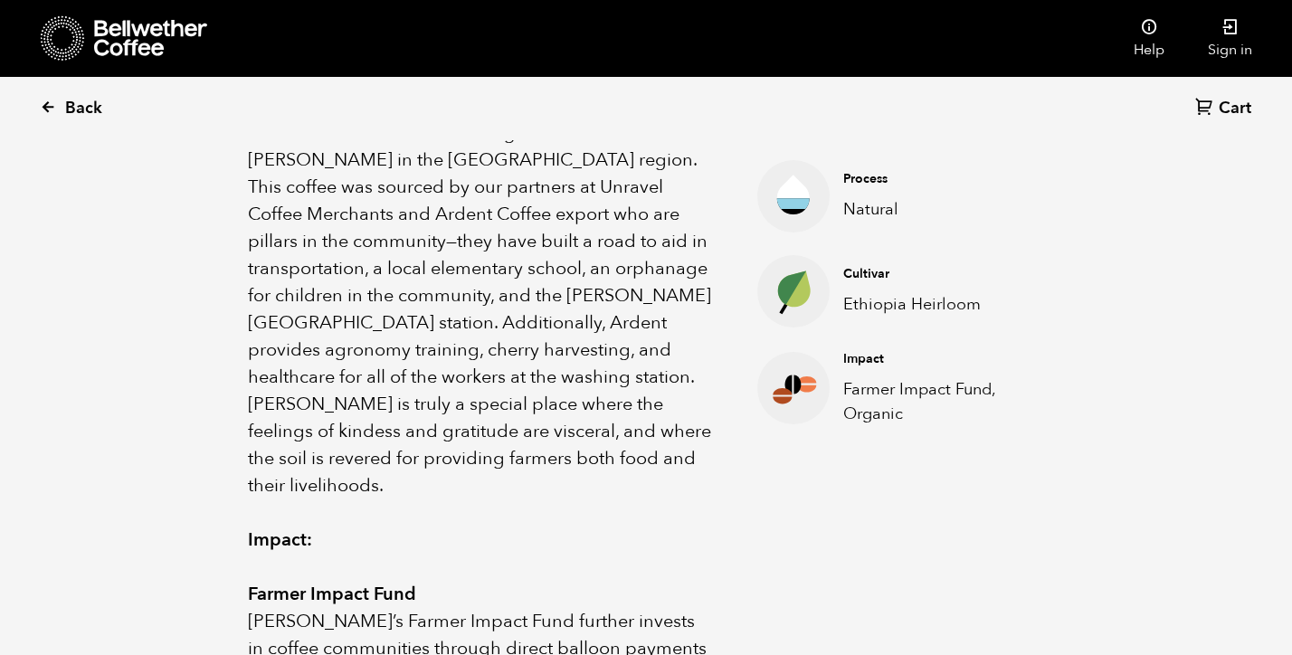
click at [91, 104] on span "Back" at bounding box center [83, 109] width 37 height 22
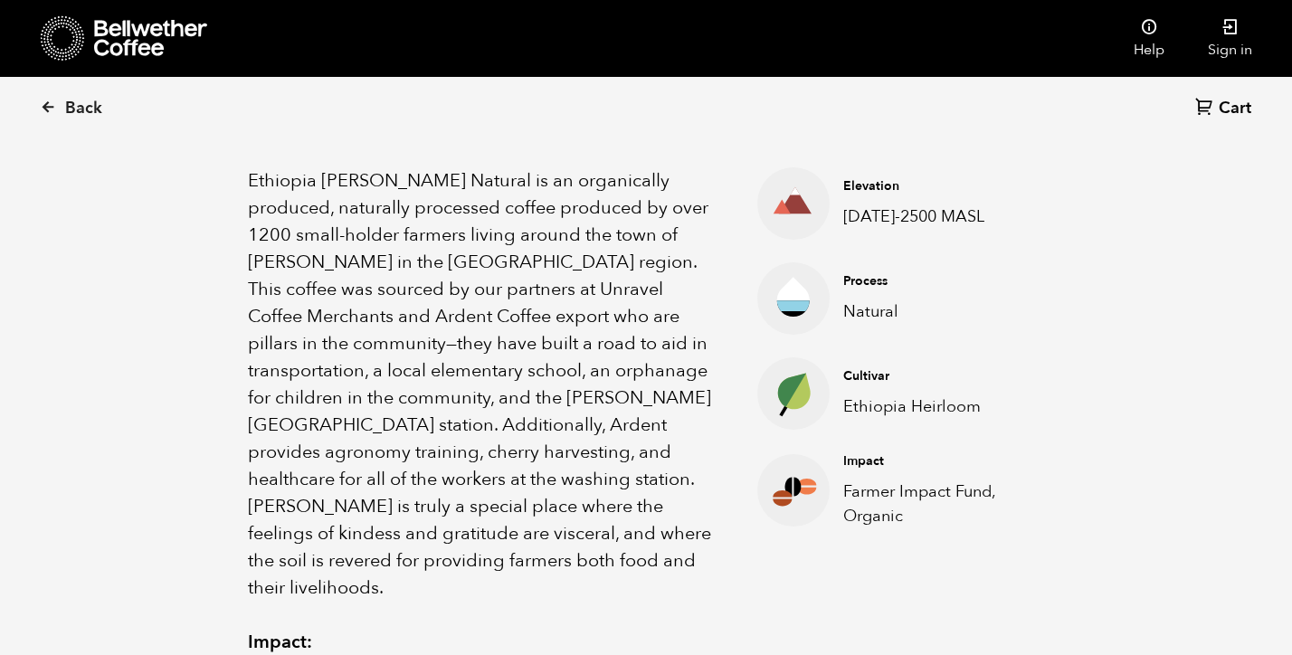
scroll to position [548, 0]
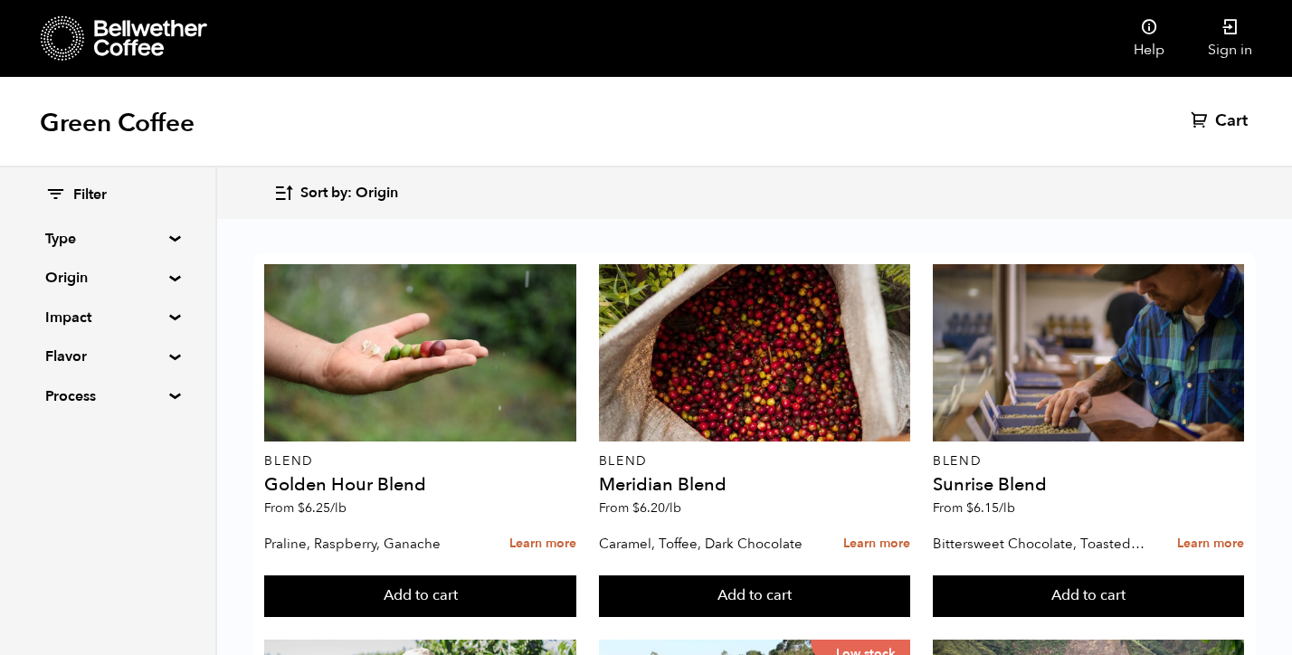
click at [68, 326] on summary "Impact" at bounding box center [107, 318] width 125 height 22
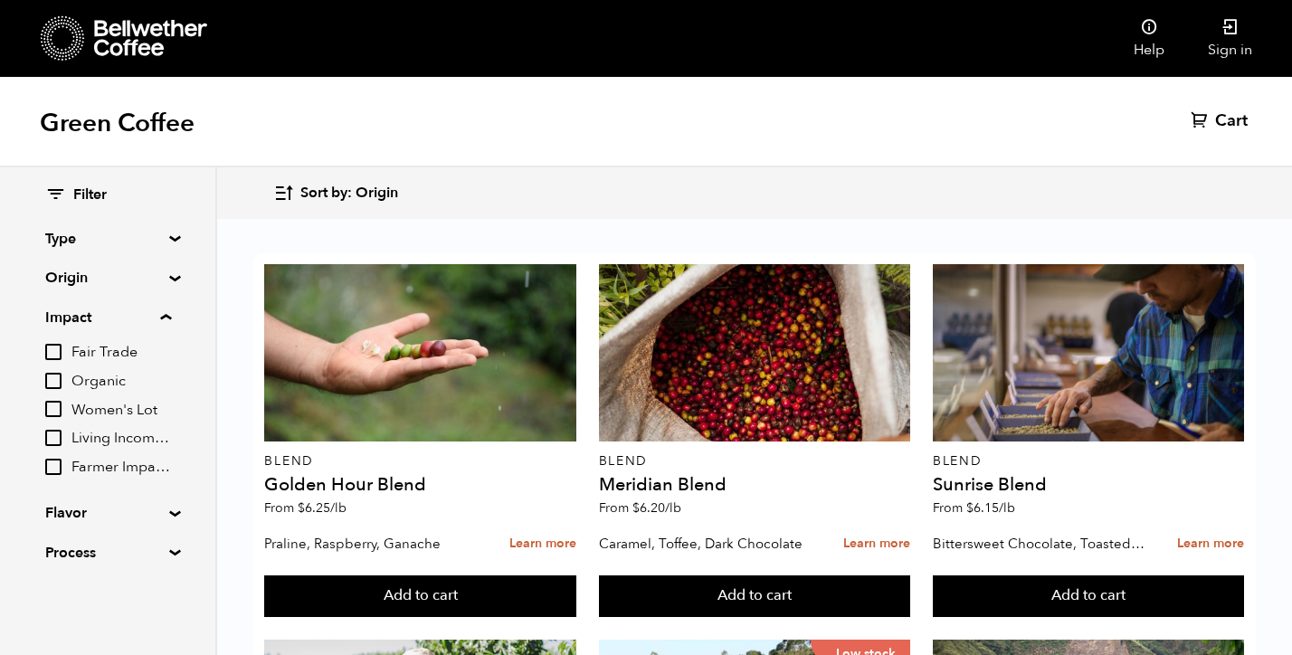
click at [57, 373] on input "Organic" at bounding box center [53, 381] width 16 height 16
checkbox input "true"
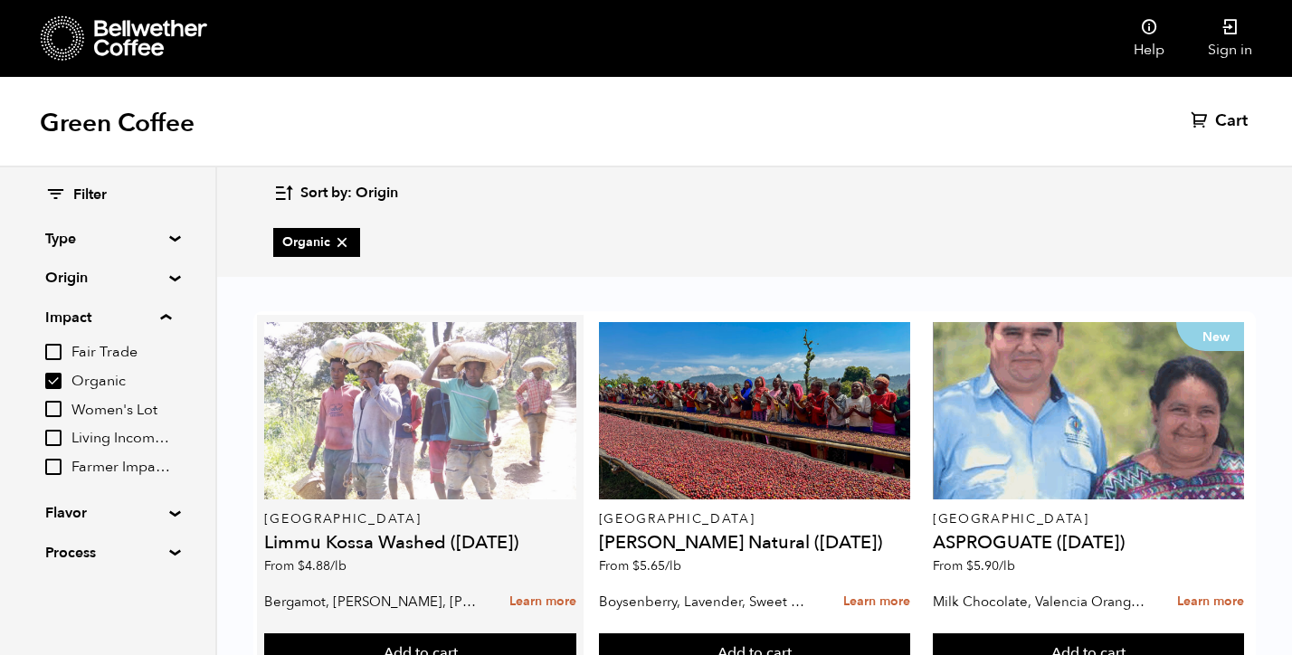
scroll to position [451, 0]
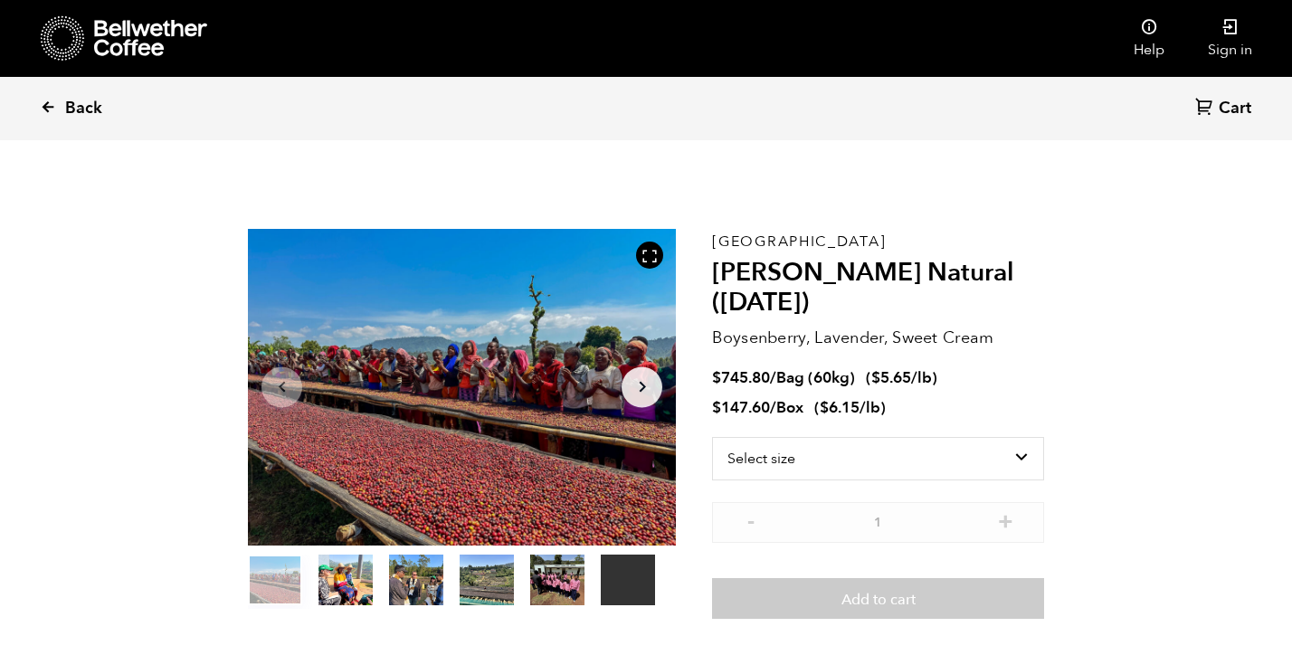
click at [73, 105] on span "Back" at bounding box center [83, 109] width 37 height 22
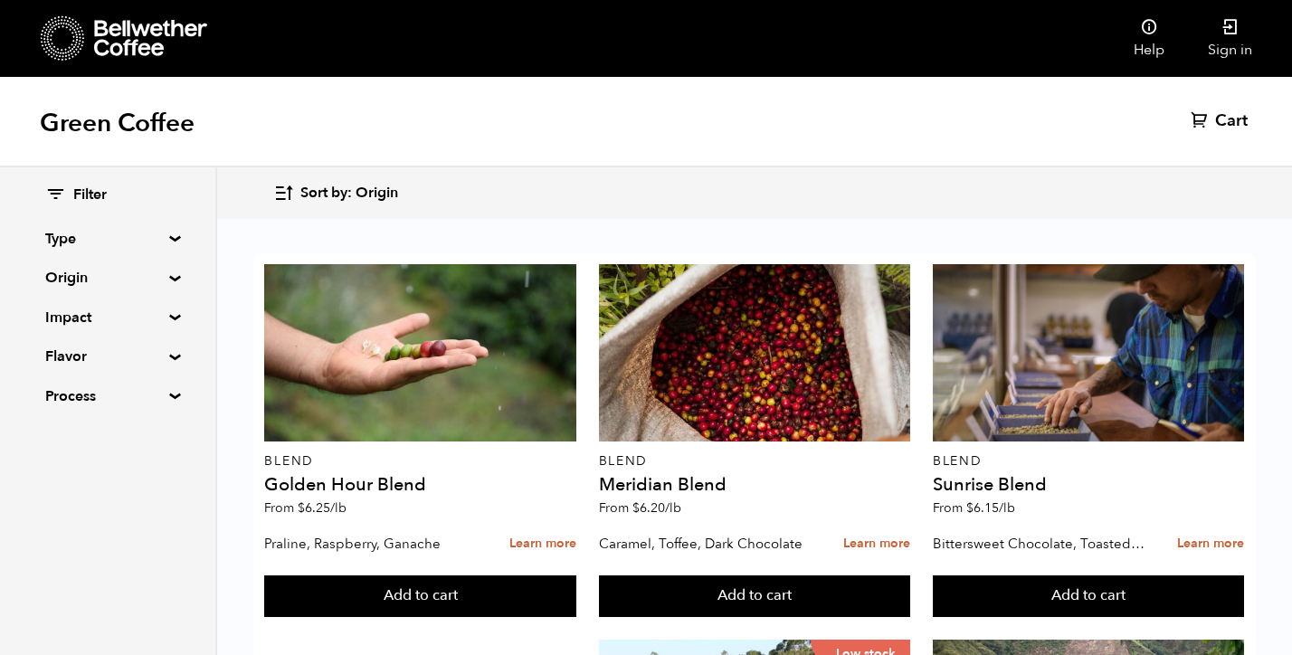
scroll to position [1173, 0]
